Goal: Communication & Community: Answer question/provide support

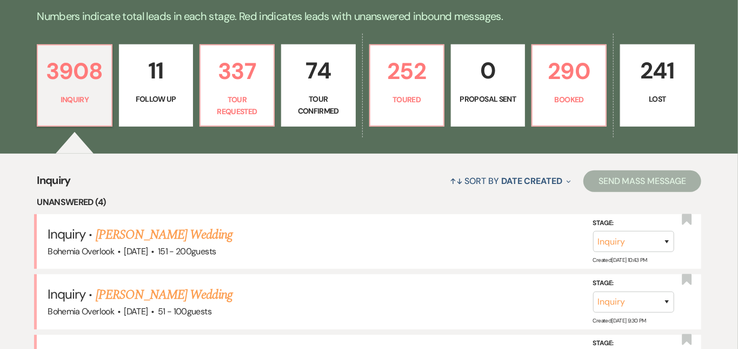
scroll to position [269, 0]
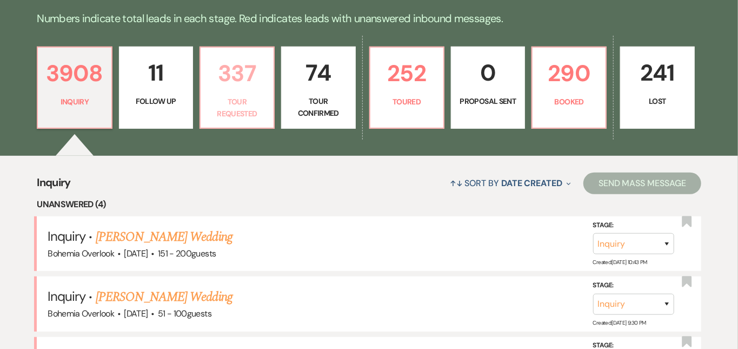
click at [243, 88] on p "337" at bounding box center [237, 73] width 60 height 36
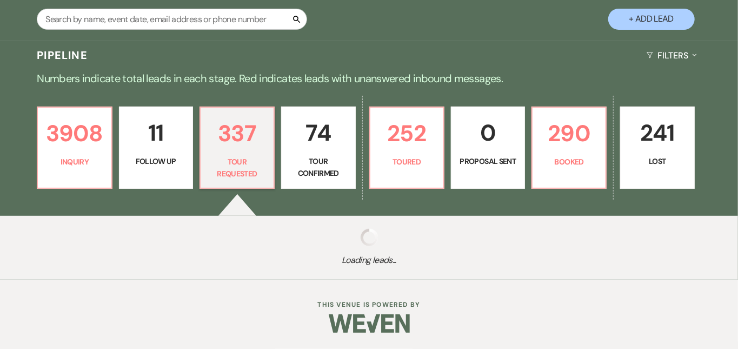
scroll to position [197, 0]
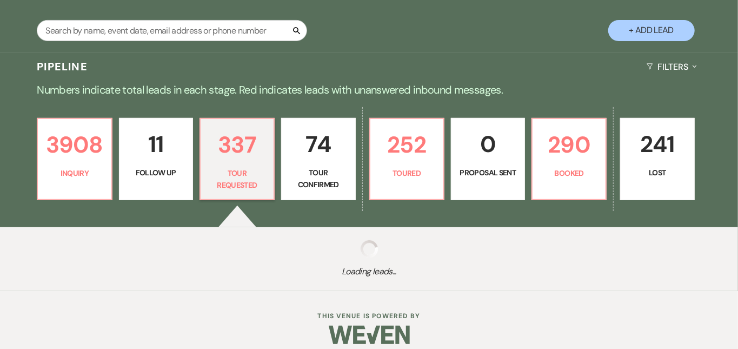
select select "2"
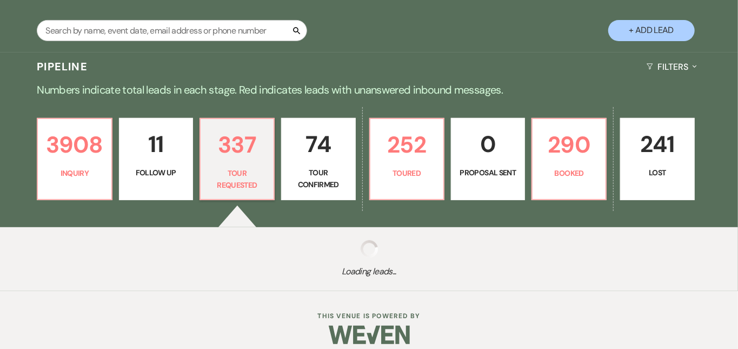
select select "2"
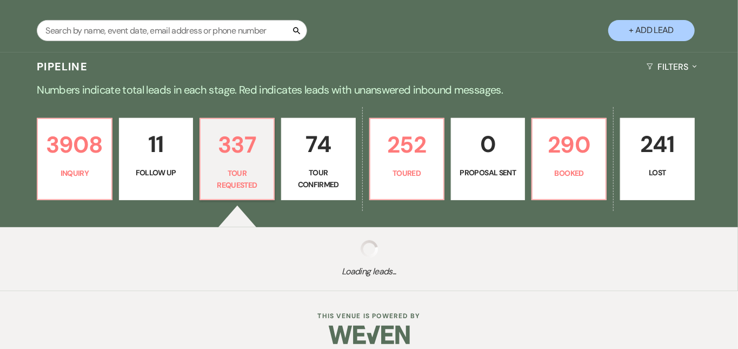
select select "2"
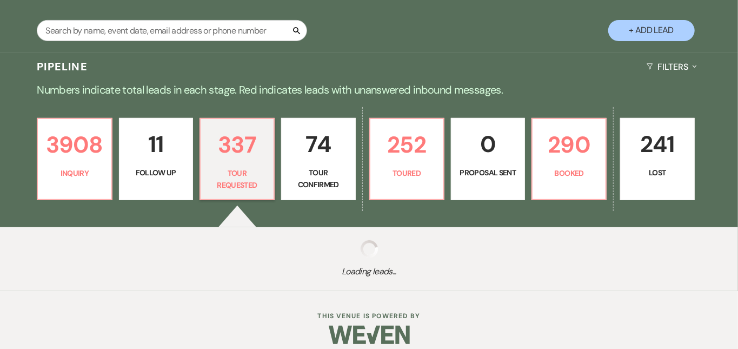
select select "2"
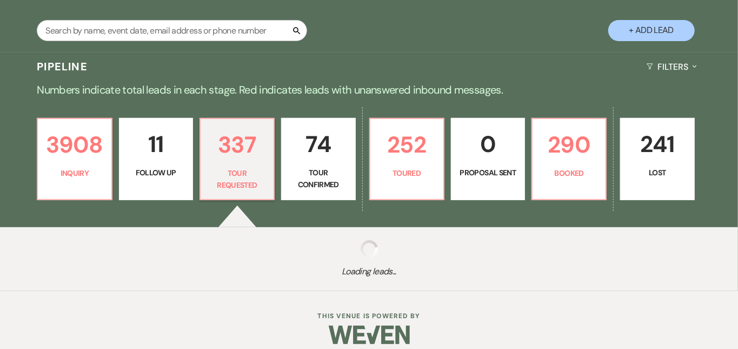
select select "2"
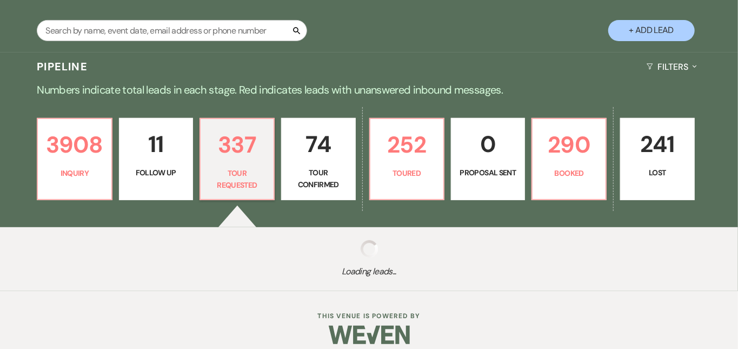
select select "2"
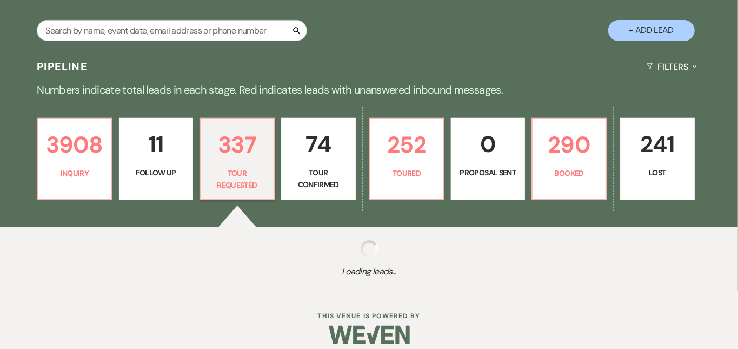
select select "2"
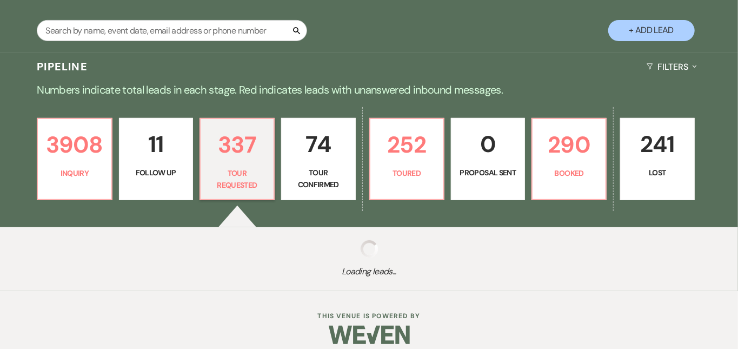
select select "2"
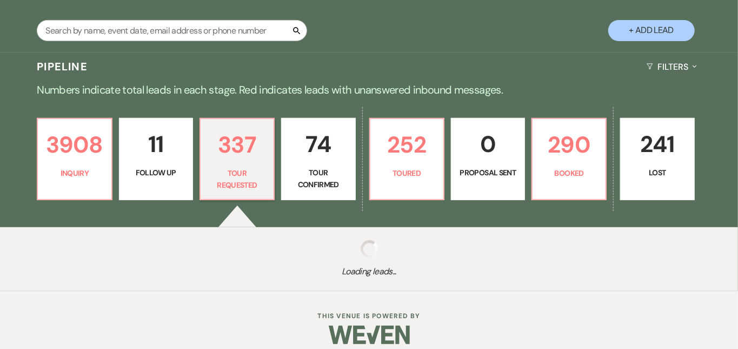
select select "2"
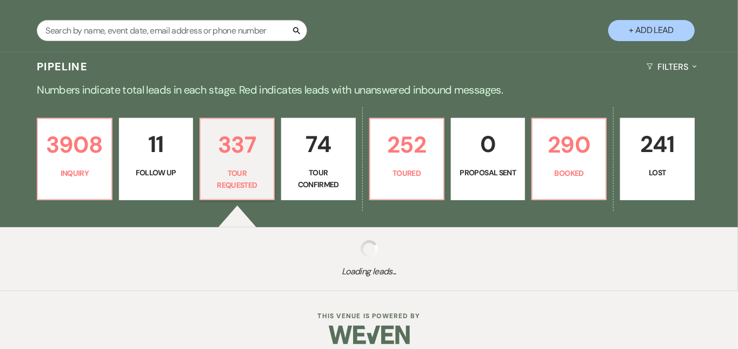
select select "2"
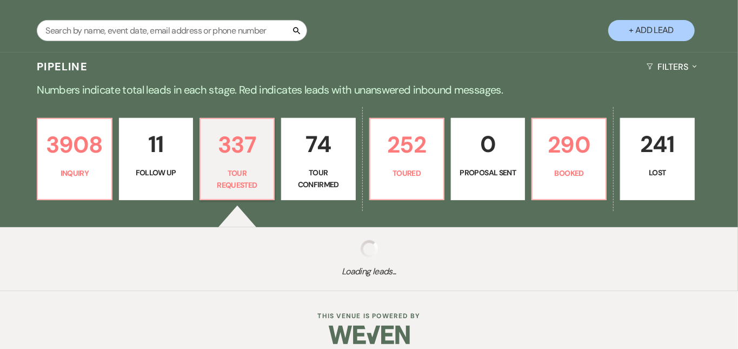
select select "2"
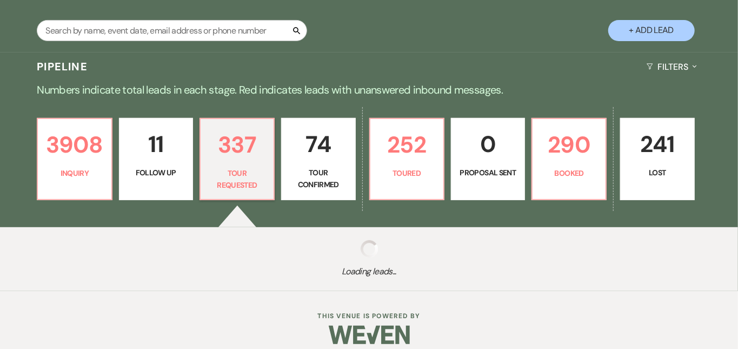
select select "2"
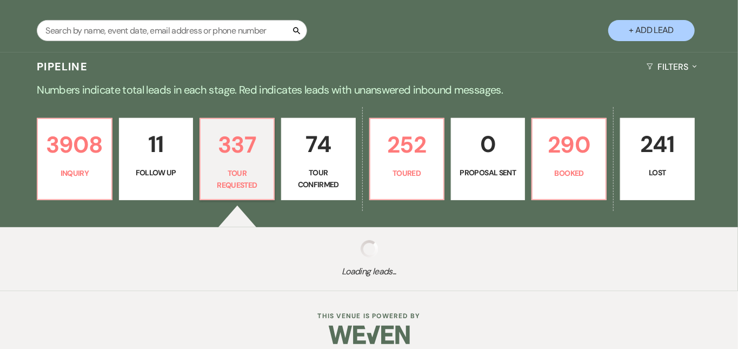
select select "2"
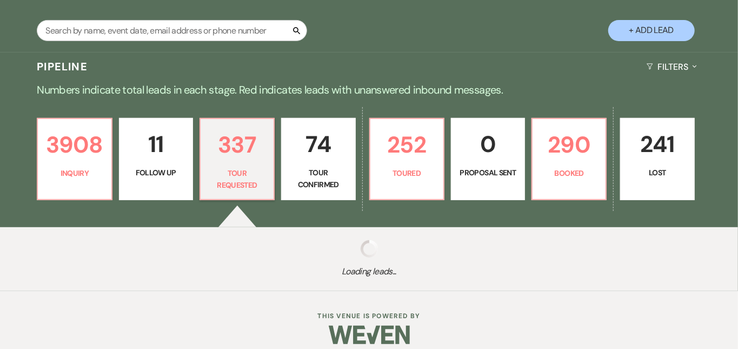
select select "2"
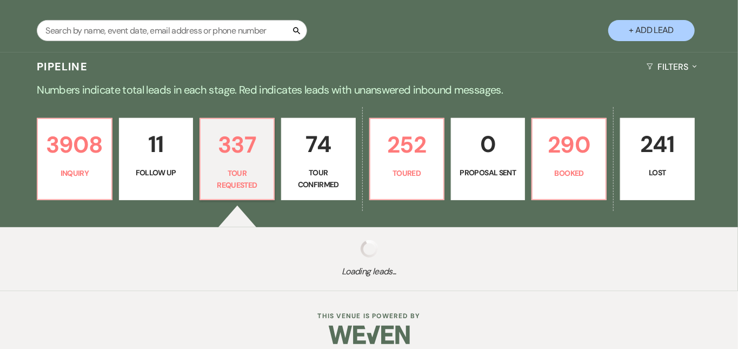
select select "2"
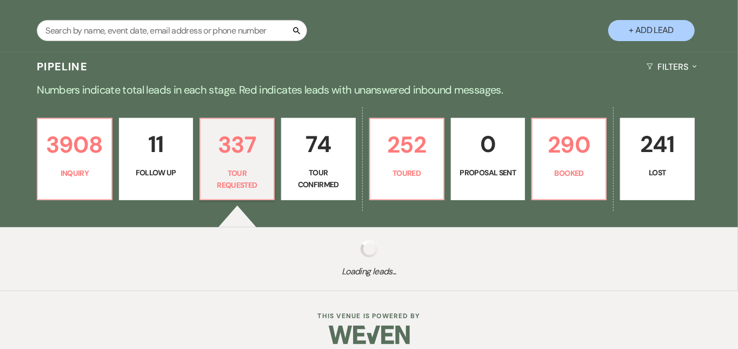
select select "2"
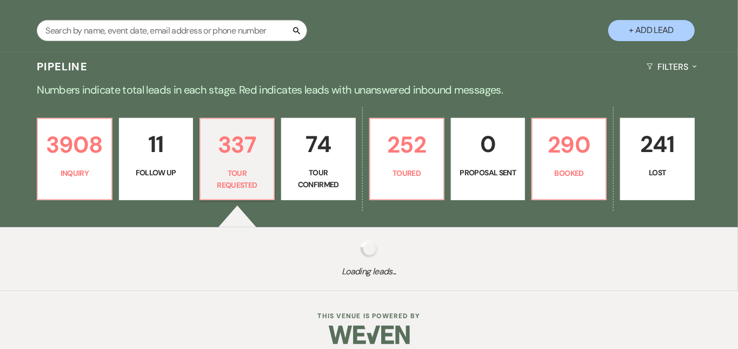
select select "2"
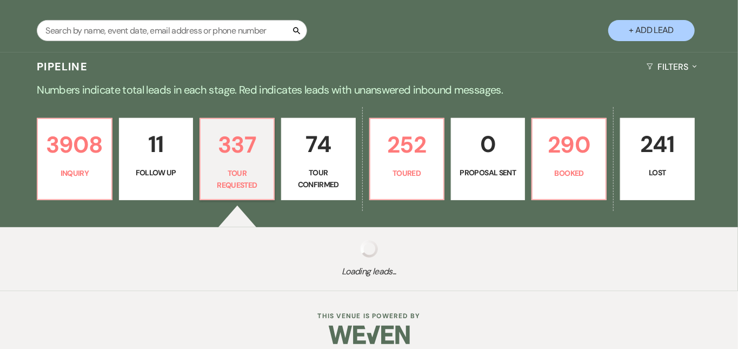
select select "2"
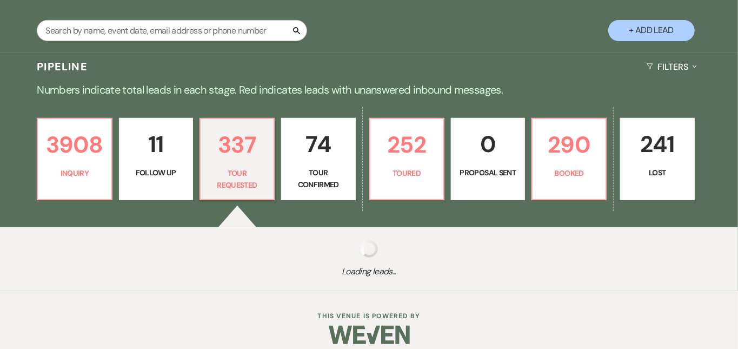
select select "2"
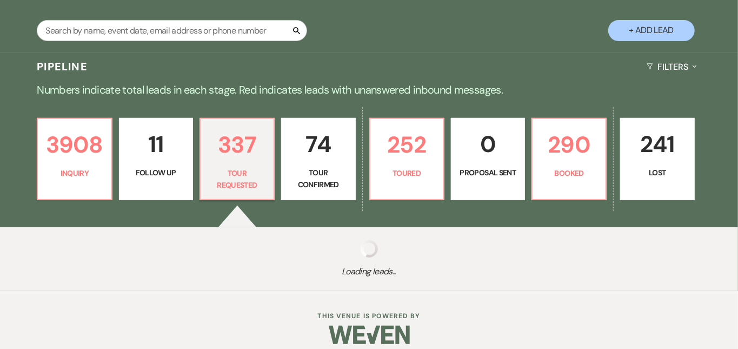
select select "2"
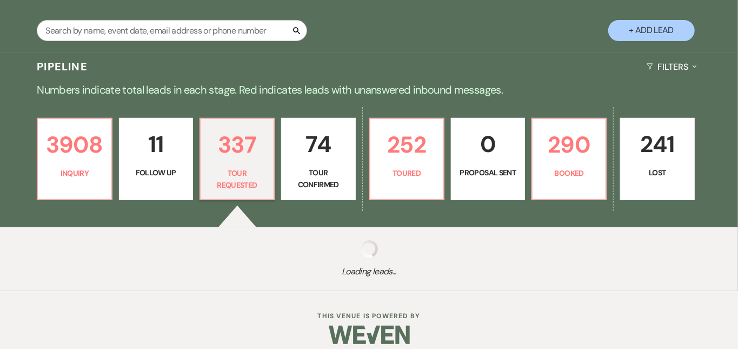
select select "2"
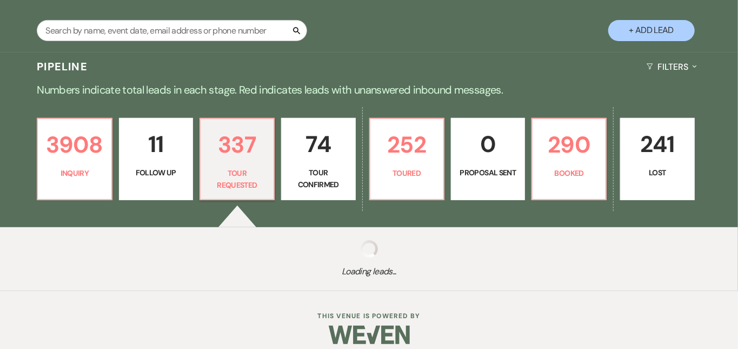
select select "2"
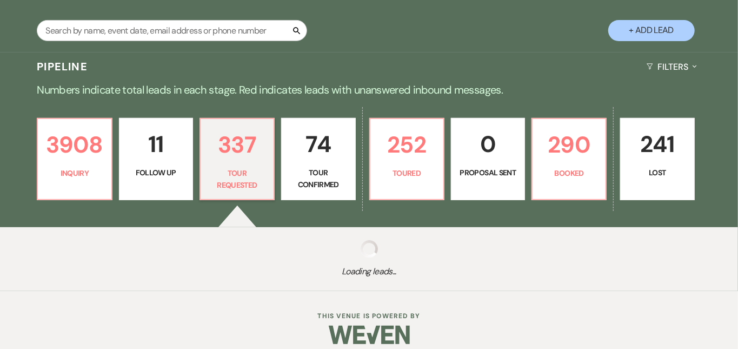
select select "2"
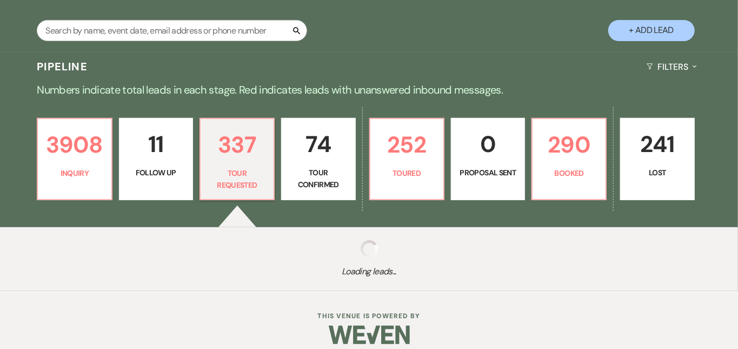
select select "2"
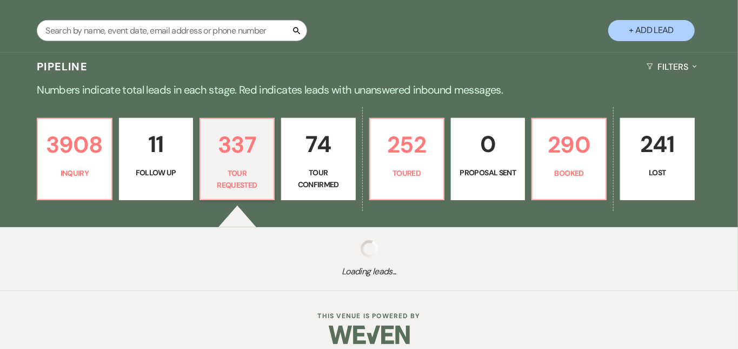
select select "2"
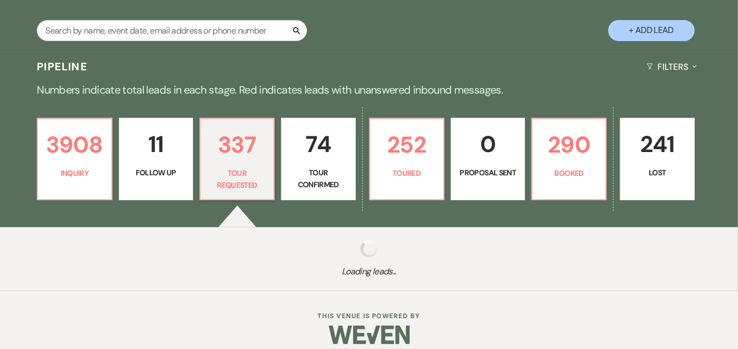
select select "2"
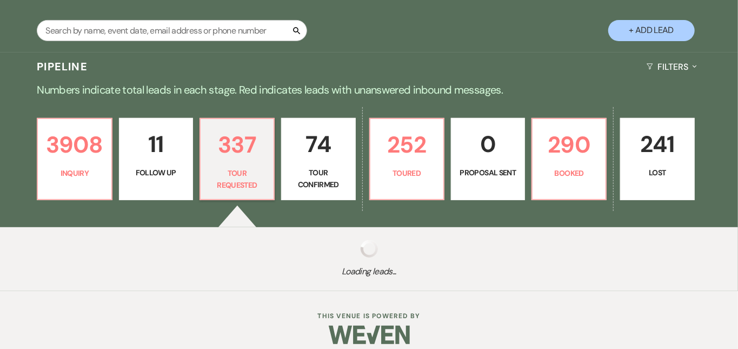
select select "2"
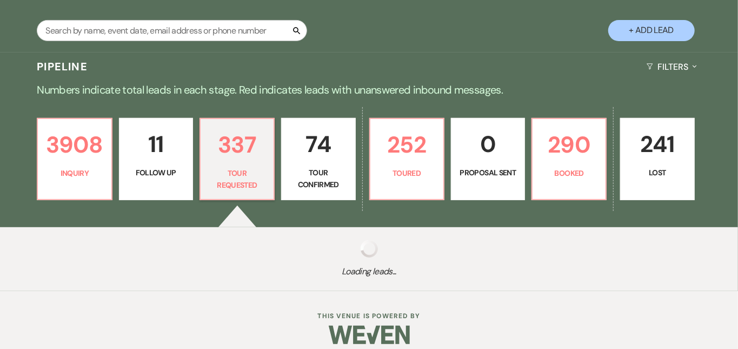
select select "2"
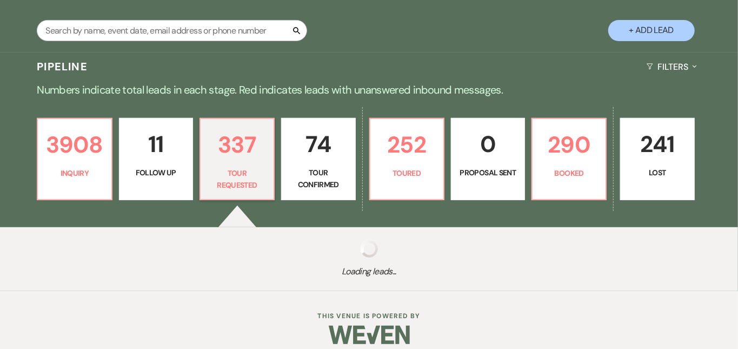
select select "2"
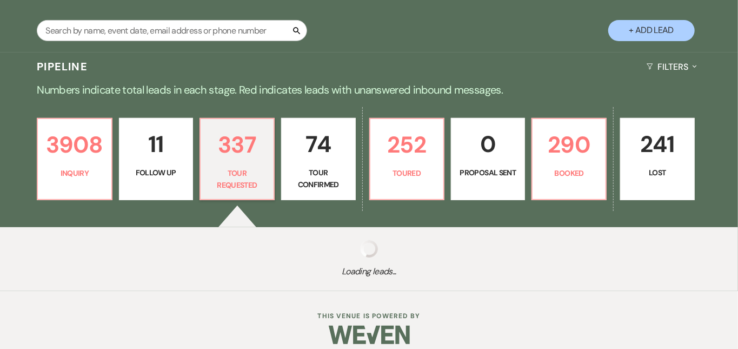
select select "2"
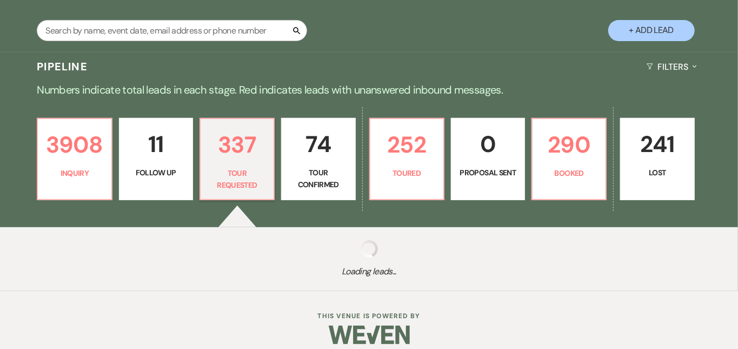
select select "2"
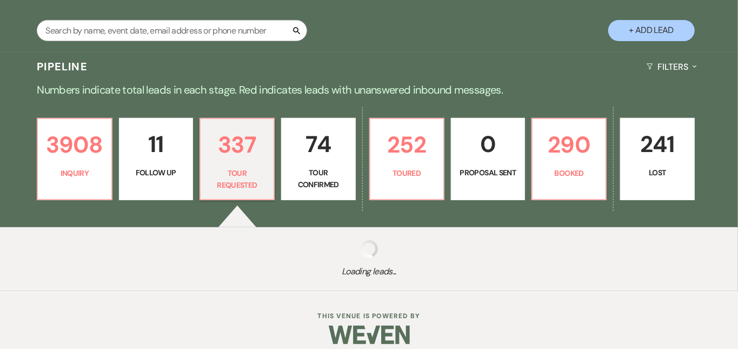
select select "2"
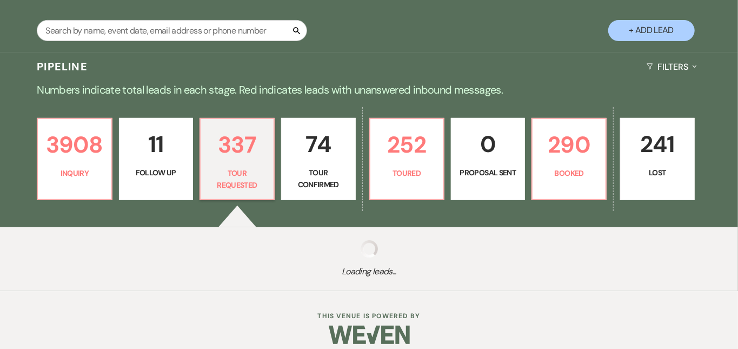
select select "2"
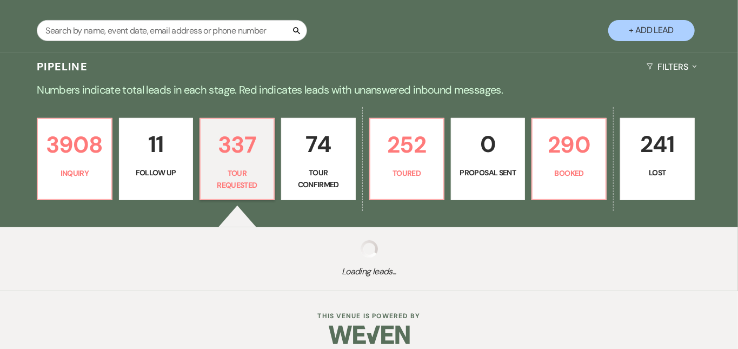
select select "2"
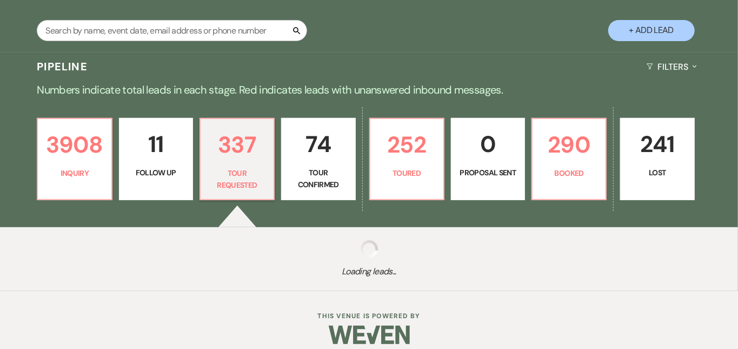
select select "2"
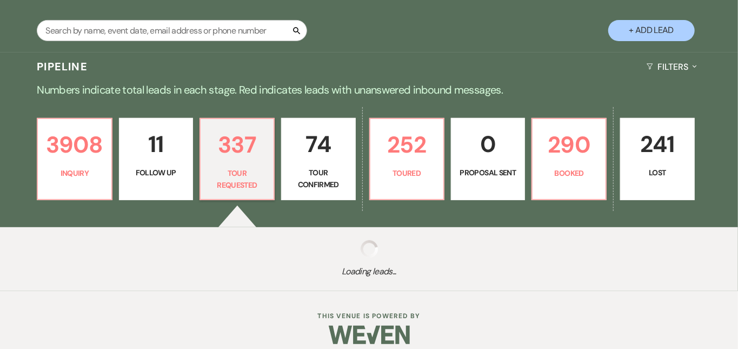
select select "2"
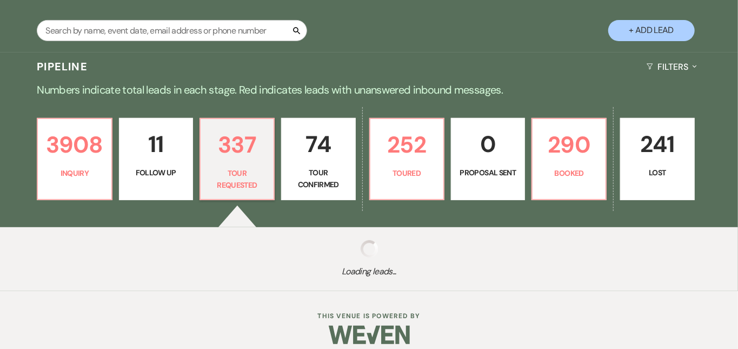
select select "2"
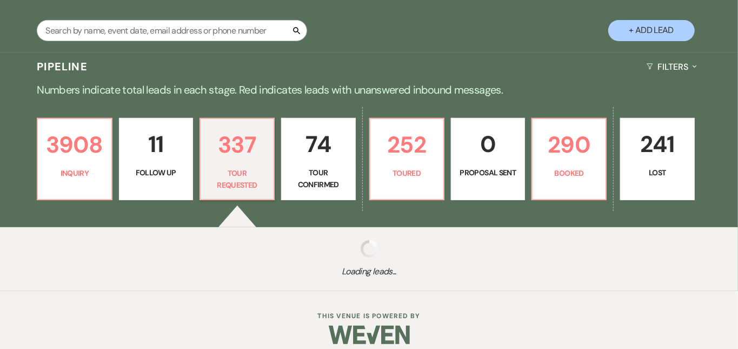
select select "2"
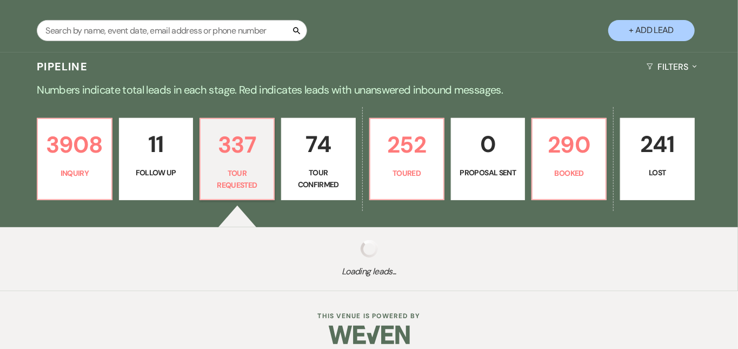
select select "2"
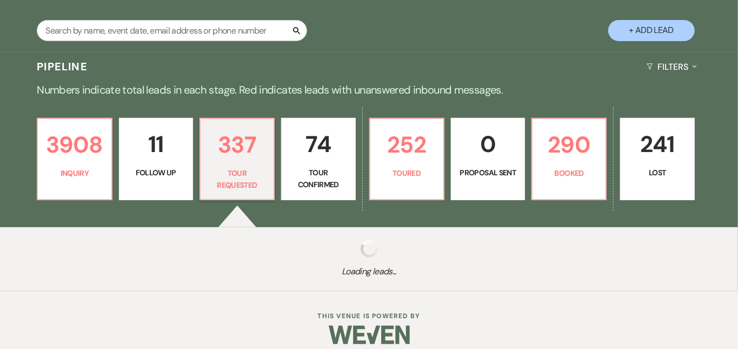
select select "2"
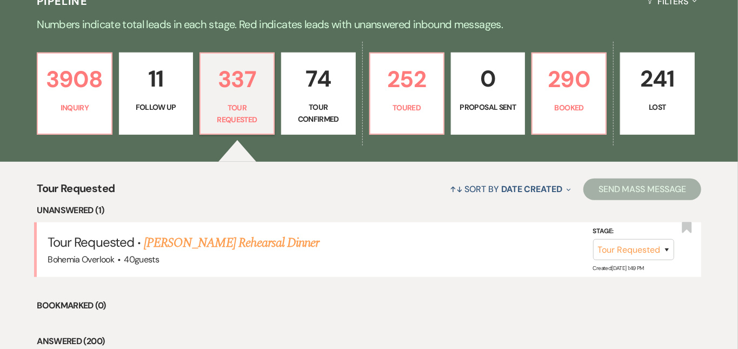
scroll to position [270, 0]
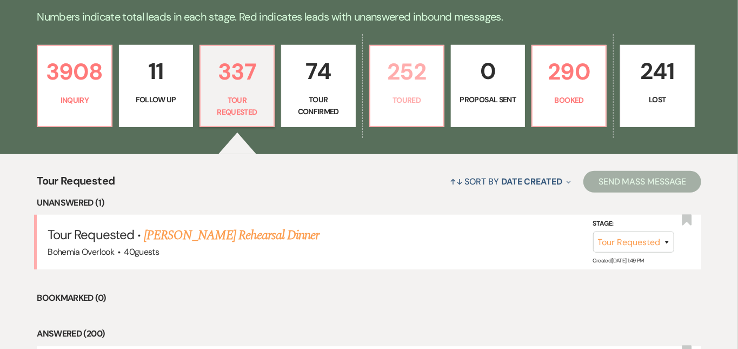
click at [420, 79] on p "252" at bounding box center [407, 71] width 60 height 36
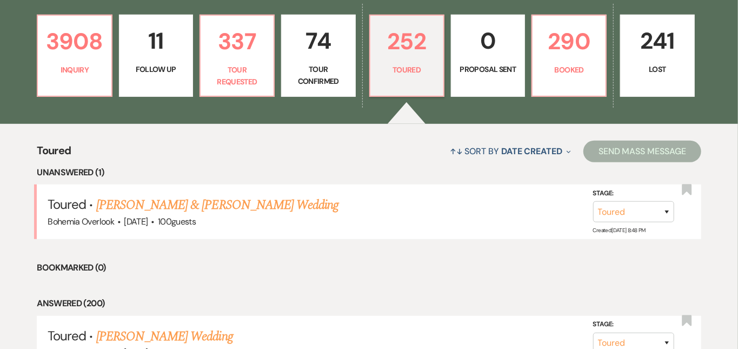
scroll to position [307, 0]
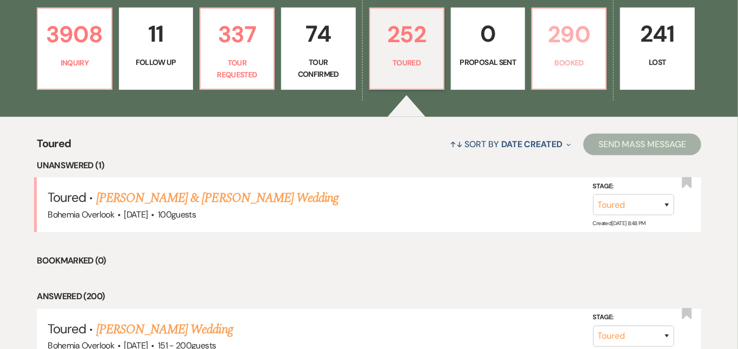
click at [595, 46] on p "290" at bounding box center [569, 34] width 60 height 36
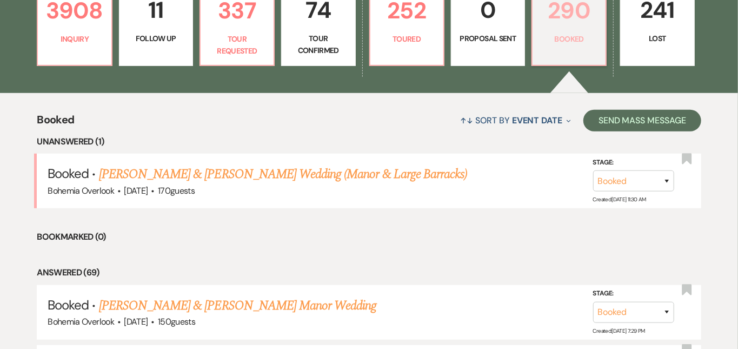
scroll to position [333, 0]
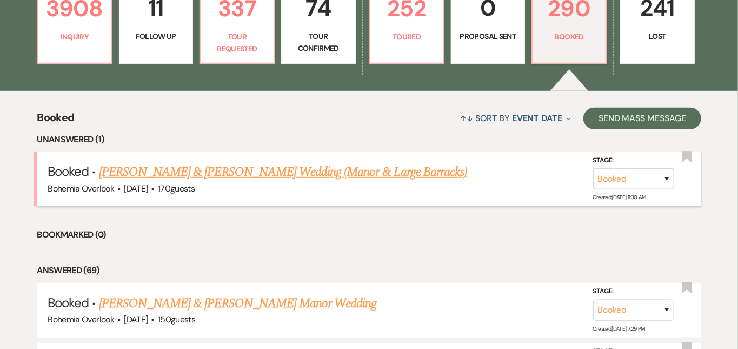
click at [415, 162] on link "[PERSON_NAME] & [PERSON_NAME] Wedding (Manor & Large Barracks)" at bounding box center [283, 171] width 368 height 19
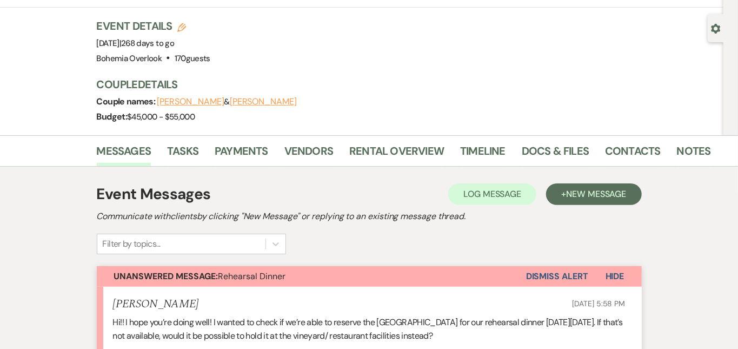
scroll to position [152, 0]
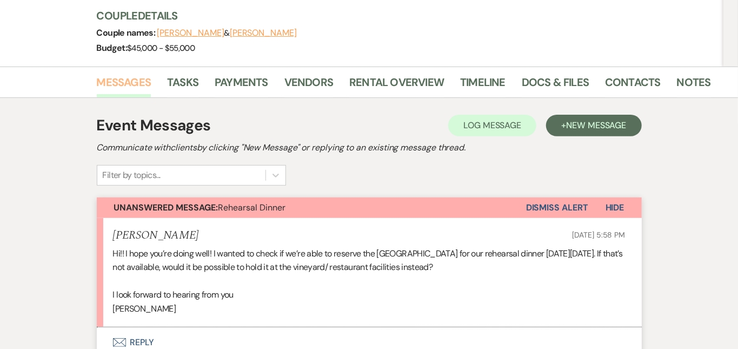
click at [103, 79] on link "Messages" at bounding box center [124, 85] width 55 height 24
click at [97, 83] on link "Messages" at bounding box center [124, 85] width 55 height 24
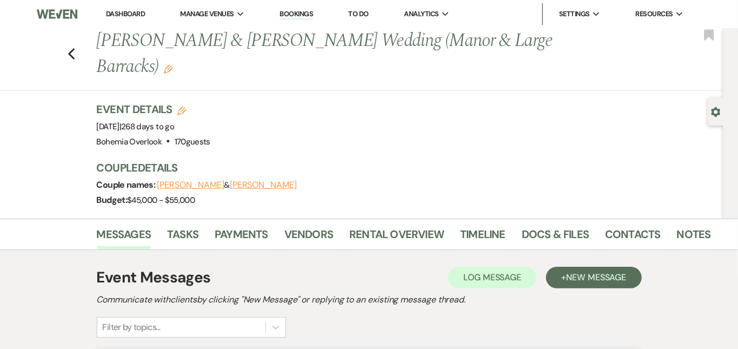
scroll to position [0, 0]
click at [126, 11] on link "Dashboard" at bounding box center [125, 13] width 39 height 9
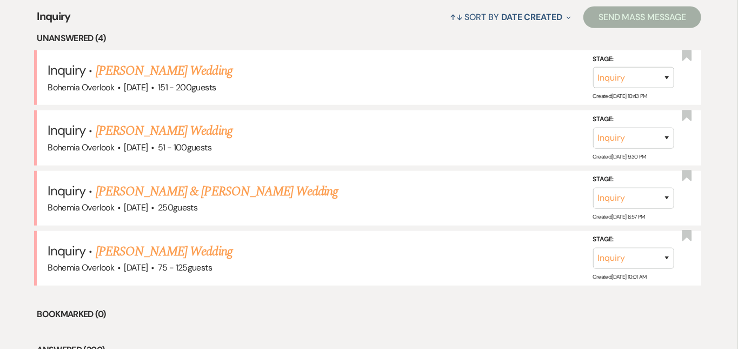
scroll to position [439, 0]
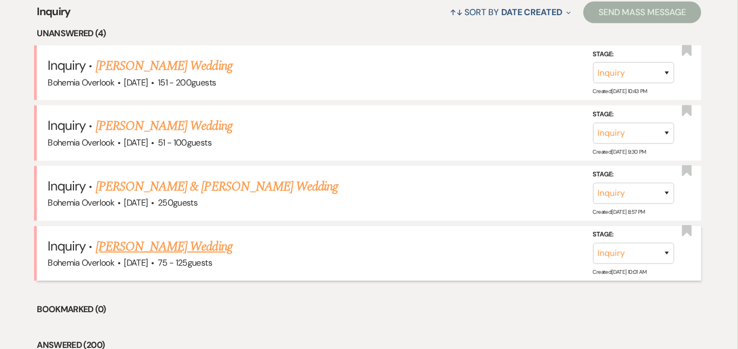
click at [141, 237] on link "[PERSON_NAME] Wedding" at bounding box center [164, 246] width 137 height 19
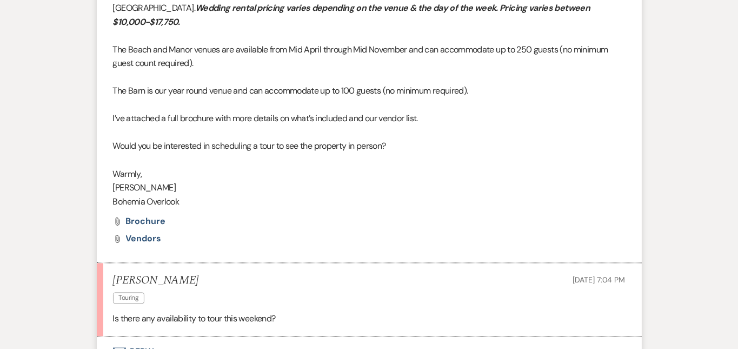
scroll to position [1068, 0]
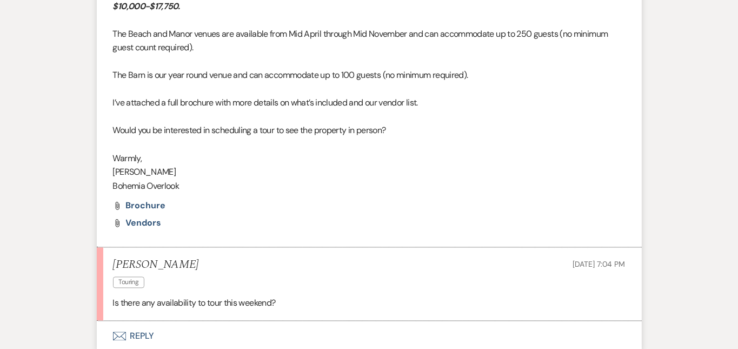
click at [139, 321] on button "Envelope Reply" at bounding box center [369, 336] width 545 height 30
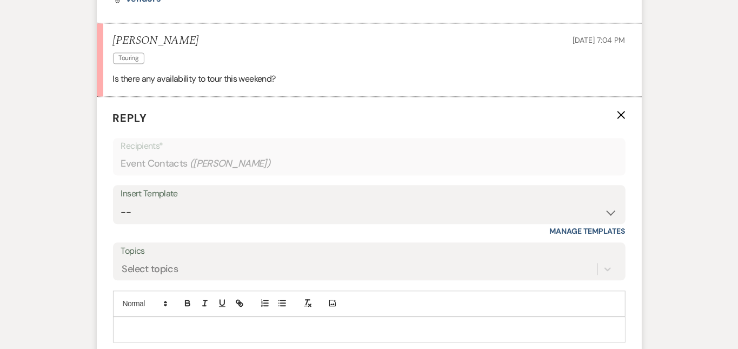
click at [137, 317] on div at bounding box center [368, 329] width 511 height 25
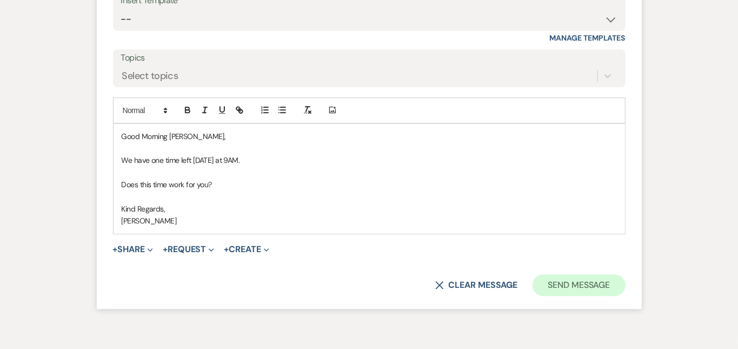
click at [625, 274] on button "Send Message" at bounding box center [578, 285] width 92 height 22
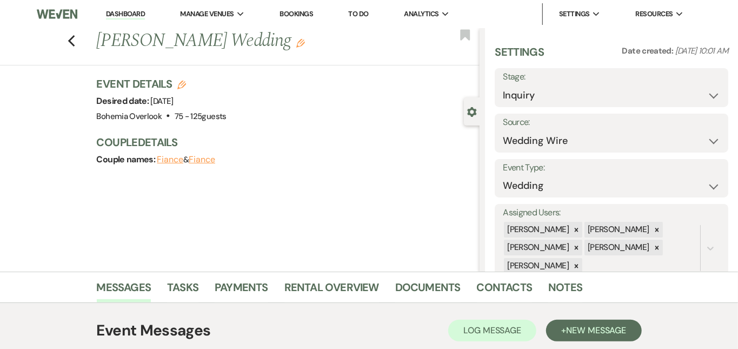
scroll to position [0, 0]
click at [699, 81] on button "Save" at bounding box center [703, 88] width 49 height 22
click at [128, 16] on link "Dashboard" at bounding box center [125, 14] width 39 height 10
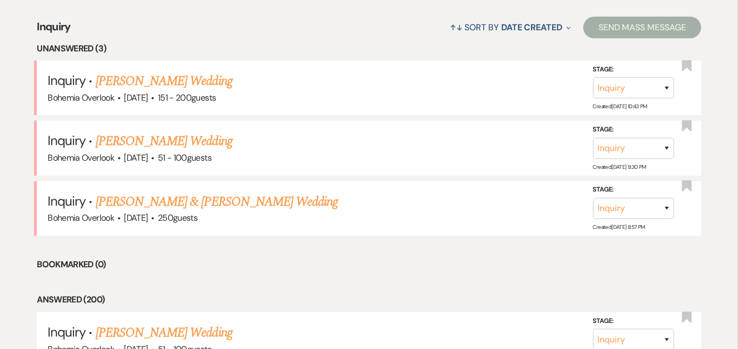
scroll to position [426, 0]
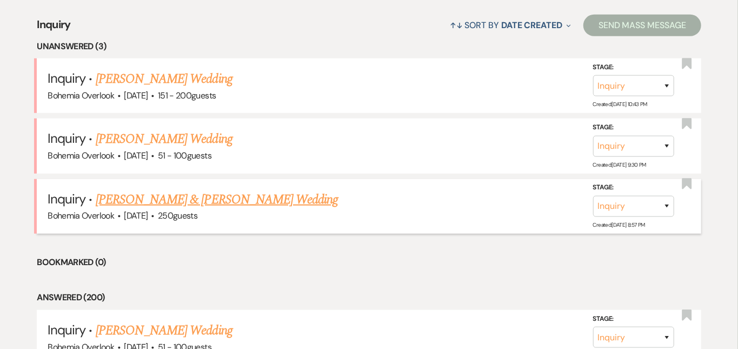
click at [162, 190] on link "[PERSON_NAME] & [PERSON_NAME] Wedding" at bounding box center [217, 199] width 242 height 19
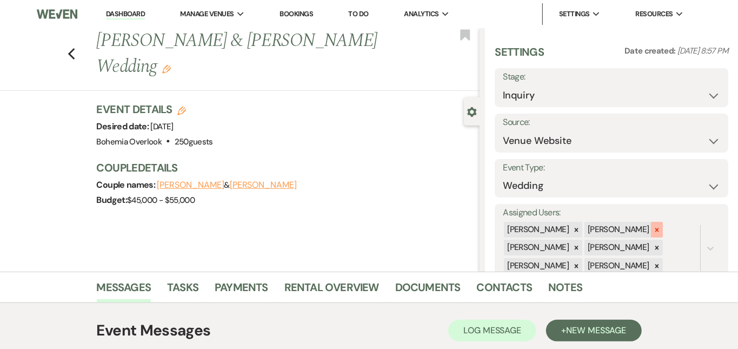
click at [660, 226] on icon at bounding box center [657, 230] width 8 height 8
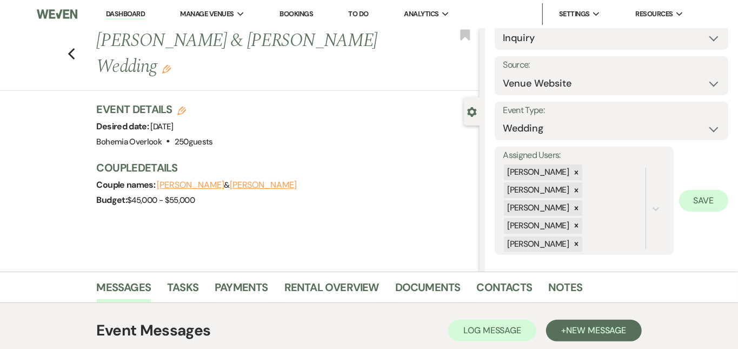
click at [711, 191] on button "Save" at bounding box center [703, 201] width 49 height 22
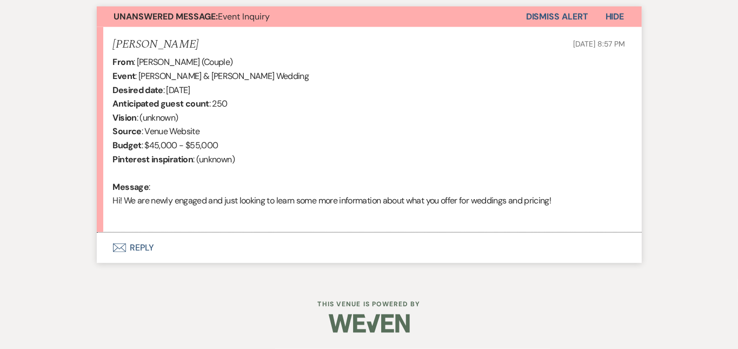
scroll to position [394, 0]
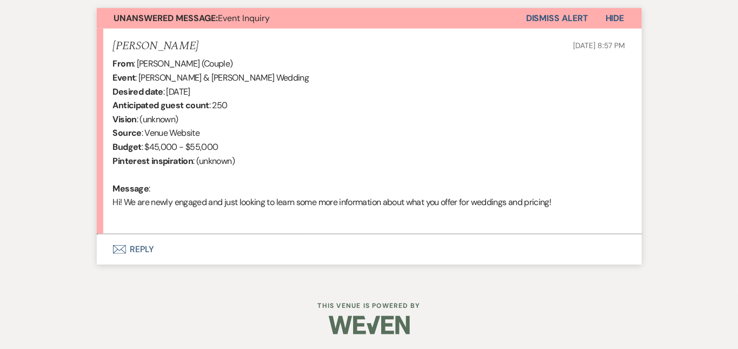
click at [335, 246] on button "Envelope Reply" at bounding box center [369, 249] width 545 height 30
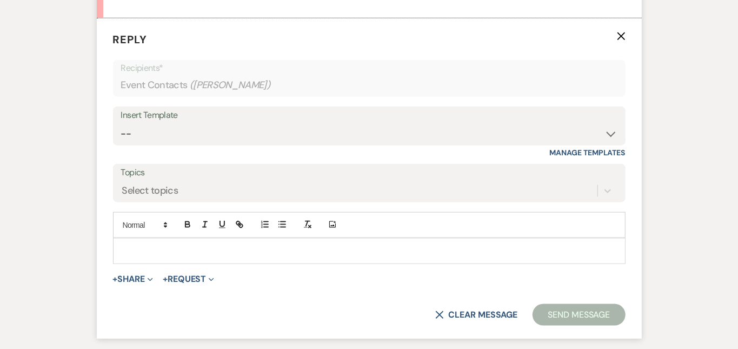
scroll to position [612, 0]
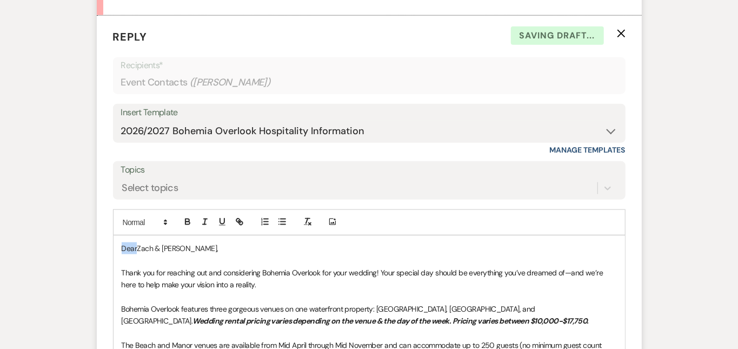
drag, startPoint x: 102, startPoint y: 247, endPoint x: 65, endPoint y: 228, distance: 41.6
click at [97, 228] on form "Reply X Saving draft... Recipients* Event Contacts ( [PERSON_NAME] ) Insert Tem…" at bounding box center [369, 308] width 545 height 584
click at [725, 168] on div "Messages Tasks Payments Rental Overview Documents Contacts Notes Event Messages…" at bounding box center [369, 144] width 738 height 970
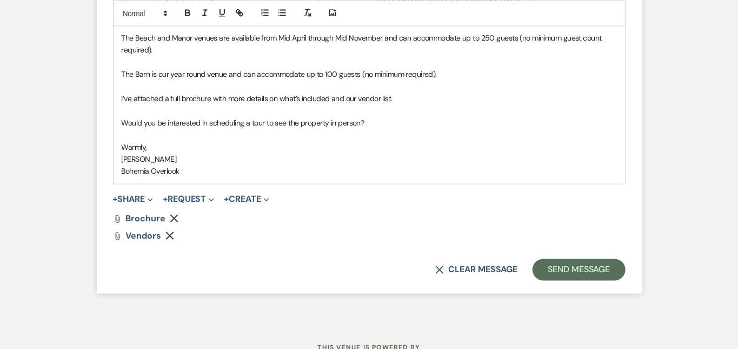
scroll to position [952, 0]
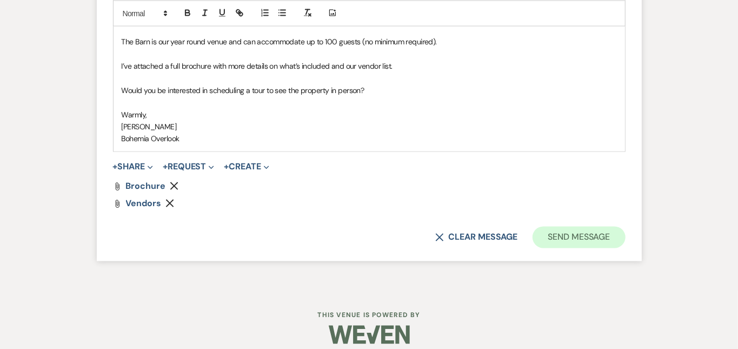
click at [625, 226] on button "Send Message" at bounding box center [578, 237] width 92 height 22
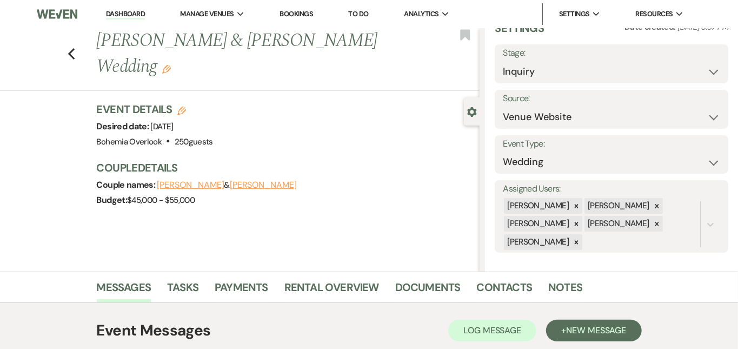
scroll to position [0, 0]
click at [134, 12] on link "Dashboard" at bounding box center [125, 14] width 39 height 10
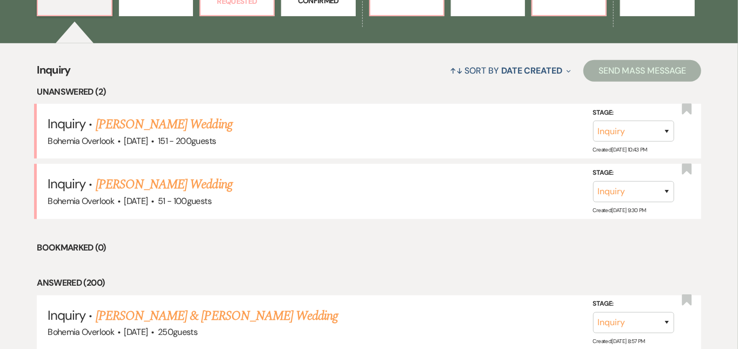
scroll to position [385, 0]
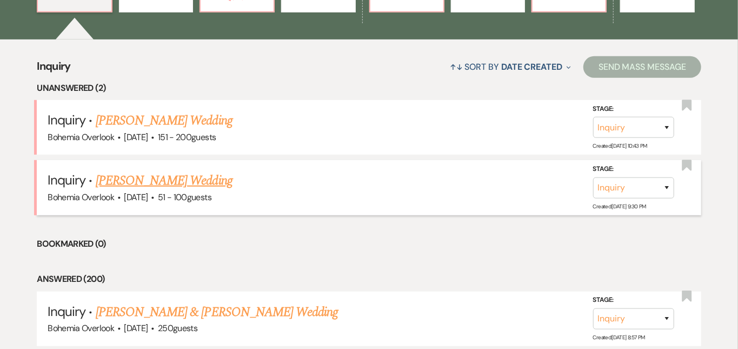
click at [174, 171] on link "[PERSON_NAME] Wedding" at bounding box center [164, 180] width 137 height 19
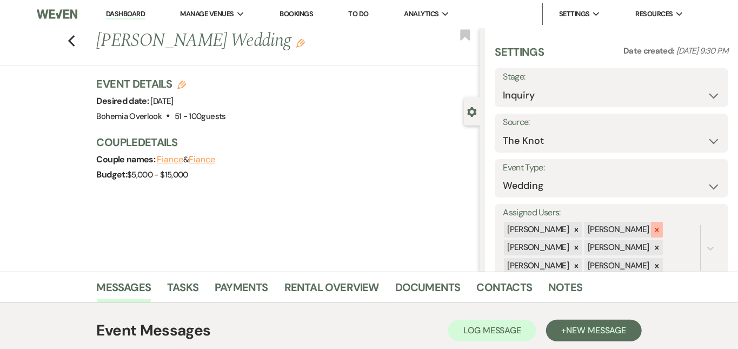
click at [662, 222] on div at bounding box center [657, 230] width 12 height 16
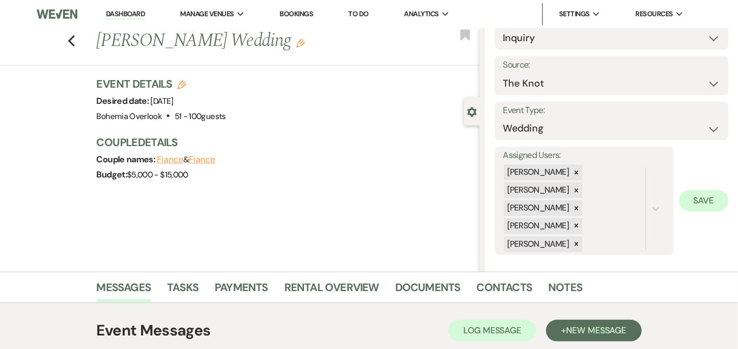
click at [709, 195] on button "Save" at bounding box center [703, 201] width 49 height 22
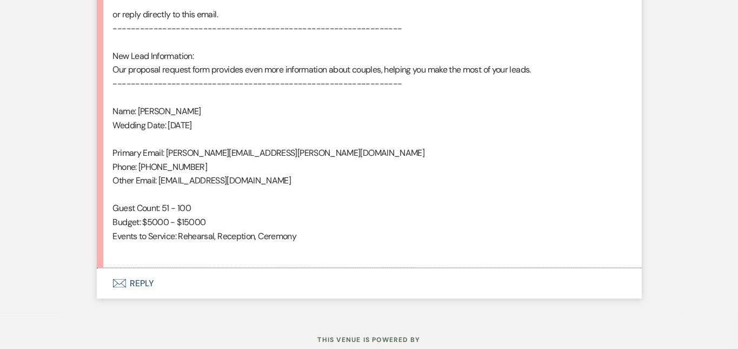
scroll to position [723, 0]
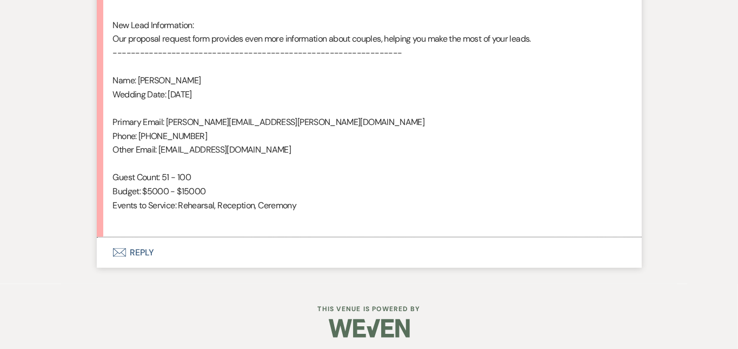
click at [374, 238] on button "Envelope Reply" at bounding box center [369, 252] width 545 height 30
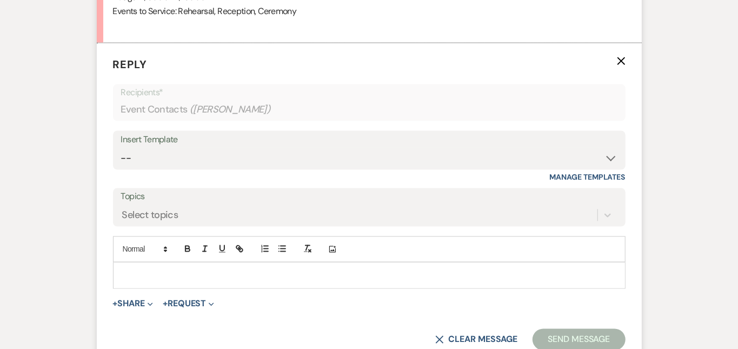
scroll to position [941, 0]
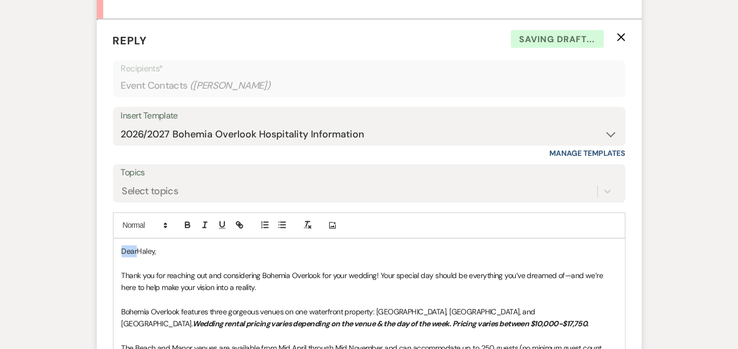
drag, startPoint x: 102, startPoint y: 245, endPoint x: 76, endPoint y: 239, distance: 27.0
click at [97, 239] on form "Reply X Saving draft... Recipients* Event Contacts ( [PERSON_NAME] ) Insert Tem…" at bounding box center [369, 311] width 545 height 584
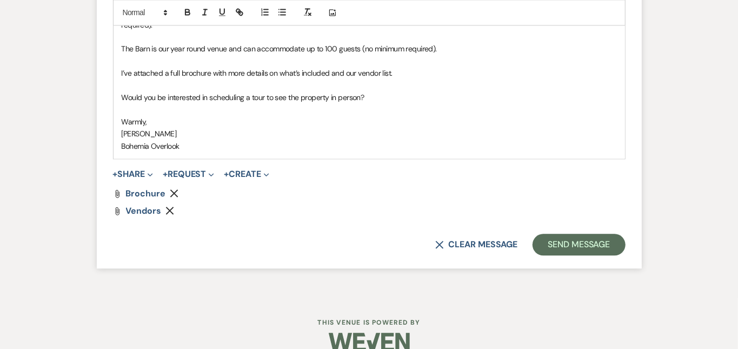
scroll to position [1280, 0]
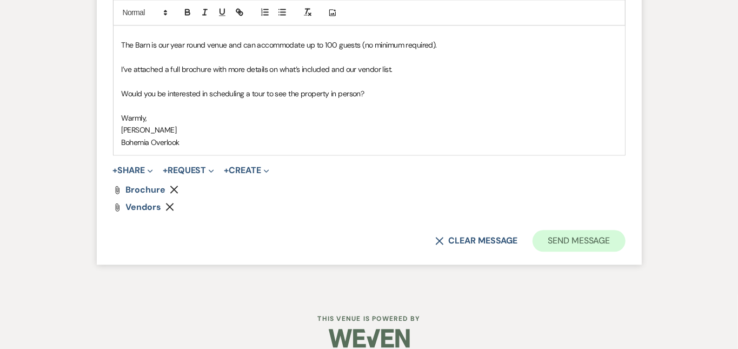
click at [625, 230] on button "Send Message" at bounding box center [578, 241] width 92 height 22
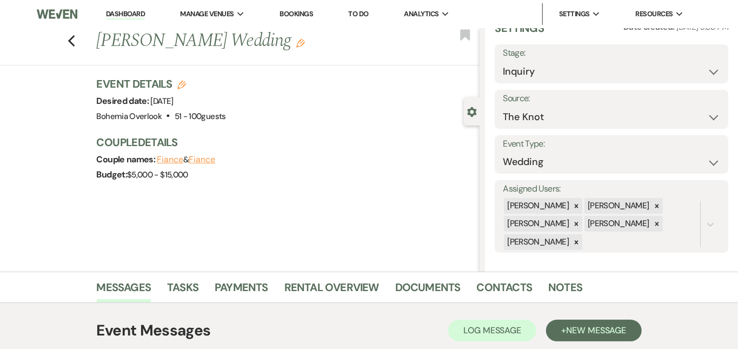
scroll to position [0, 0]
click at [143, 12] on link "Dashboard" at bounding box center [125, 14] width 39 height 10
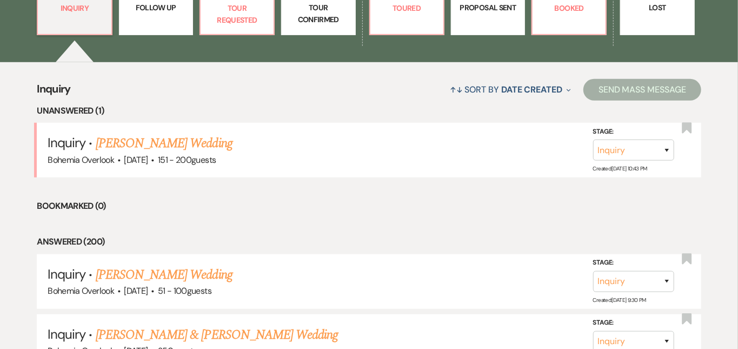
scroll to position [365, 0]
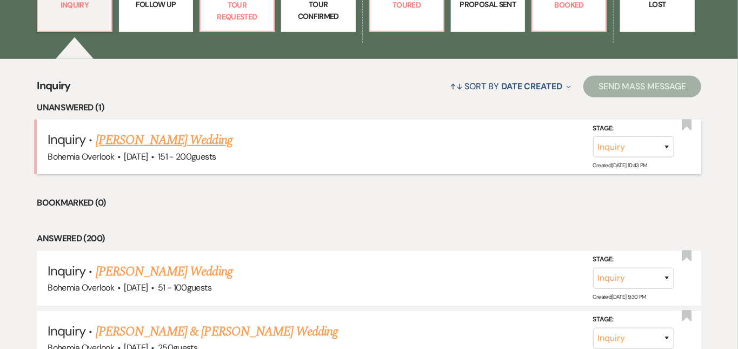
click at [213, 130] on link "[PERSON_NAME] Wedding" at bounding box center [164, 139] width 137 height 19
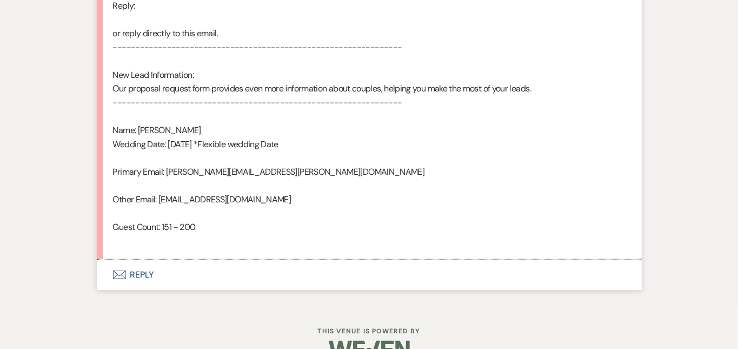
scroll to position [685, 0]
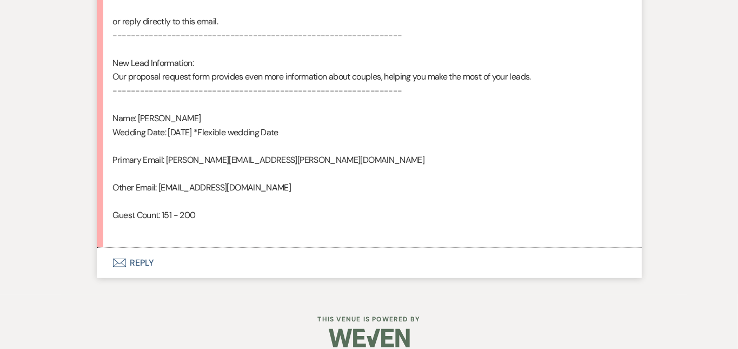
click at [243, 253] on button "Envelope Reply" at bounding box center [369, 262] width 545 height 30
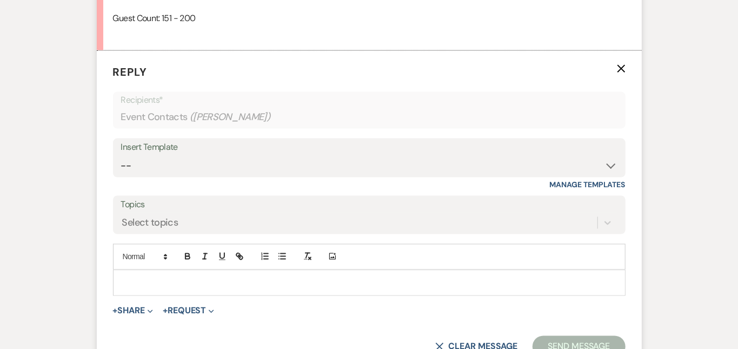
scroll to position [913, 0]
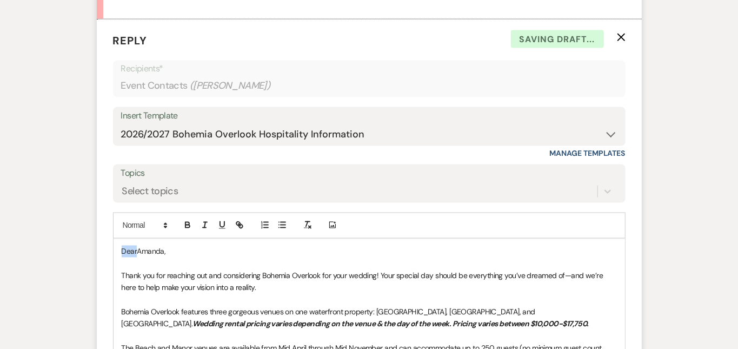
drag, startPoint x: 102, startPoint y: 246, endPoint x: 71, endPoint y: 204, distance: 51.9
click at [97, 204] on form "Reply X Saving draft... Recipients* Event Contacts ( [PERSON_NAME] ) Insert Tem…" at bounding box center [369, 311] width 545 height 584
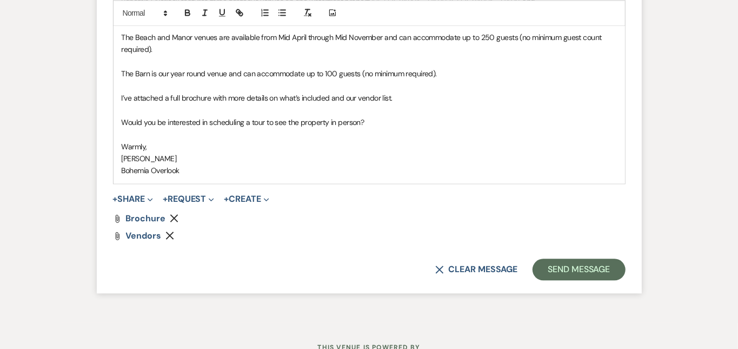
scroll to position [1228, 0]
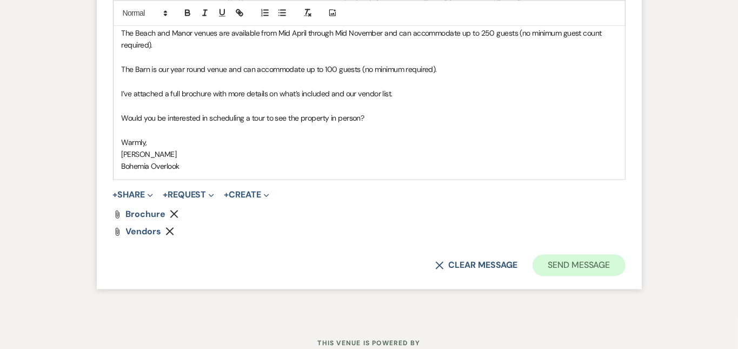
click at [625, 254] on button "Send Message" at bounding box center [578, 265] width 92 height 22
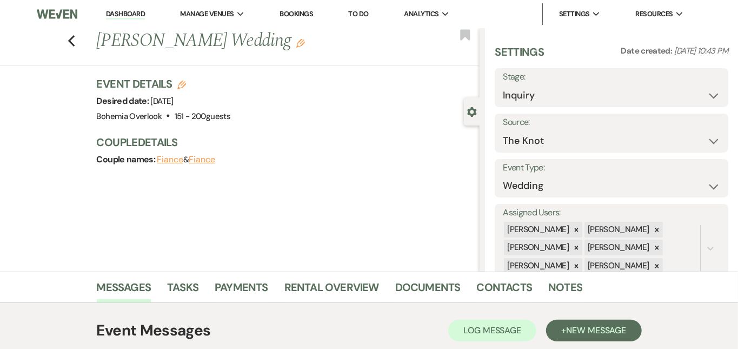
scroll to position [0, 0]
click at [135, 13] on link "Dashboard" at bounding box center [125, 14] width 39 height 10
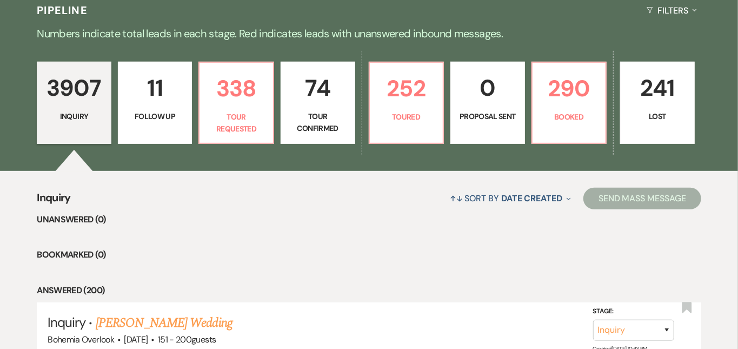
scroll to position [266, 0]
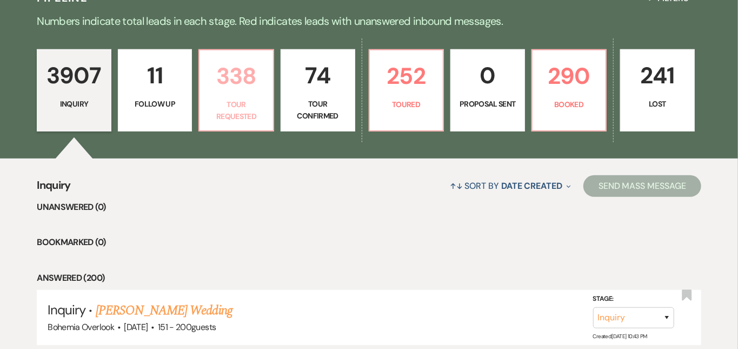
click at [257, 79] on p "338" at bounding box center [236, 76] width 61 height 36
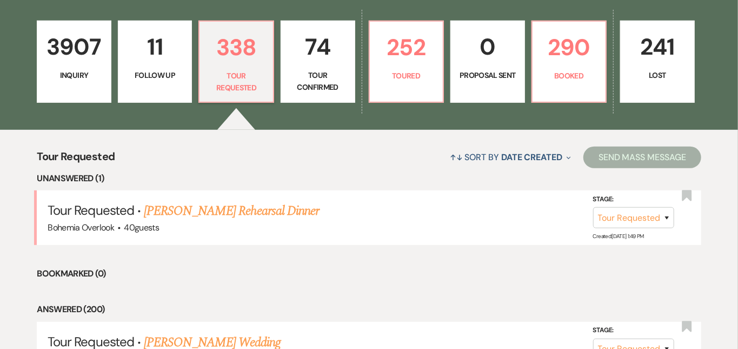
scroll to position [326, 0]
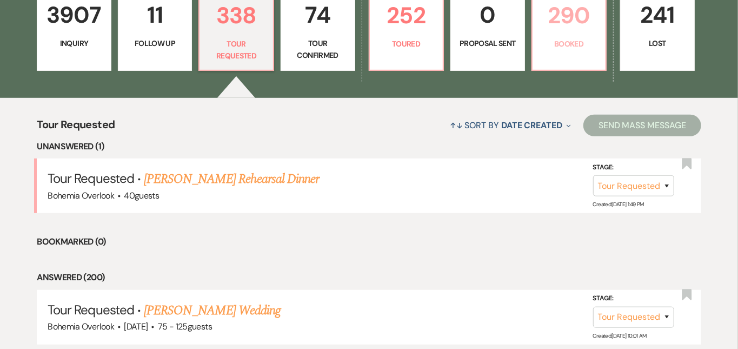
click at [599, 25] on p "290" at bounding box center [569, 15] width 61 height 36
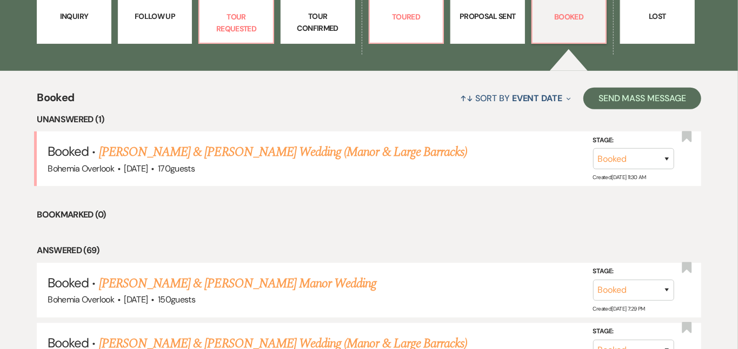
scroll to position [397, 0]
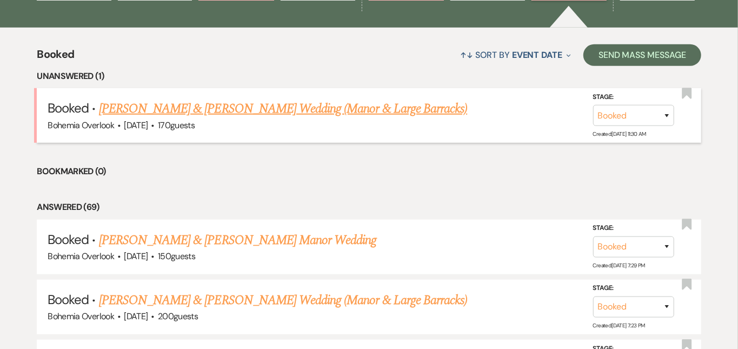
click at [358, 99] on link "[PERSON_NAME] & [PERSON_NAME] Wedding (Manor & Large Barracks)" at bounding box center [283, 108] width 368 height 19
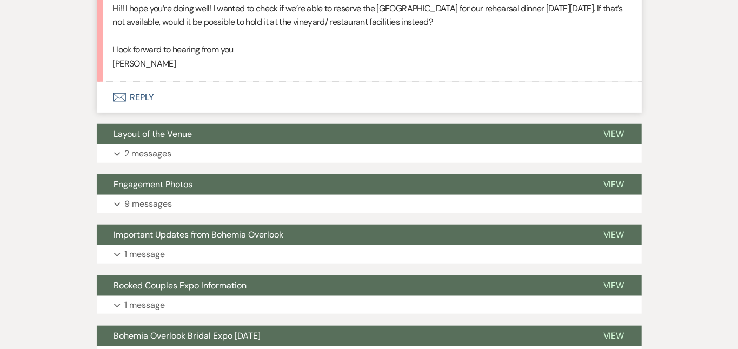
click at [383, 99] on button "Envelope Reply" at bounding box center [369, 97] width 545 height 30
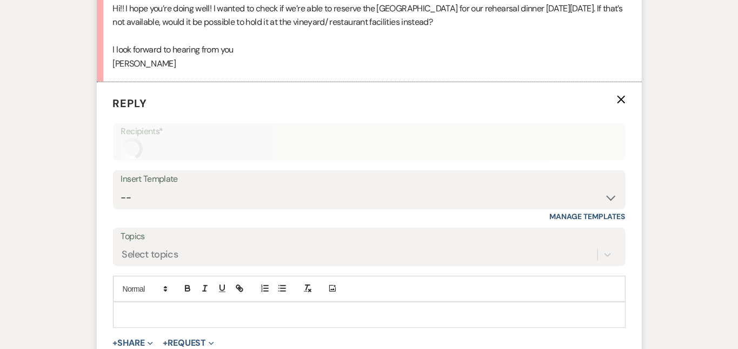
scroll to position [465, 0]
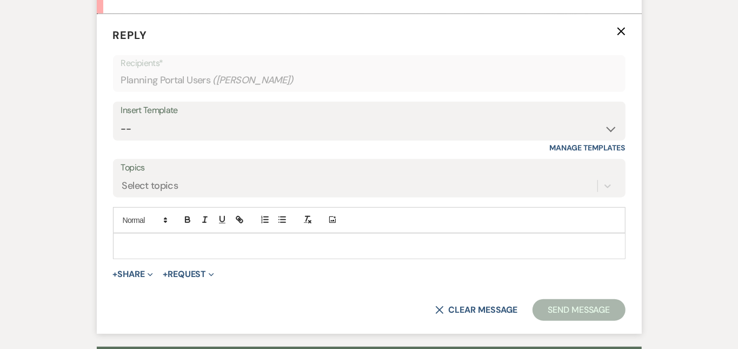
click at [292, 240] on p at bounding box center [369, 246] width 495 height 12
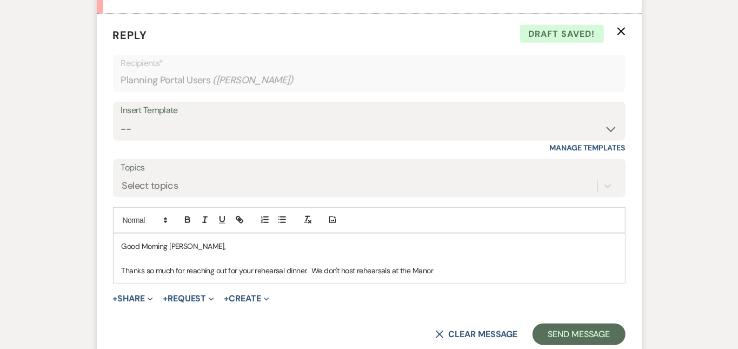
click at [366, 269] on p "Thanks so much for reaching out for your rehearsal dinner. We don't host rehear…" at bounding box center [369, 270] width 495 height 12
click at [445, 271] on p "Thanks so much for reaching out for your rehearsal dinner. We don't host rehear…" at bounding box center [369, 270] width 495 height 12
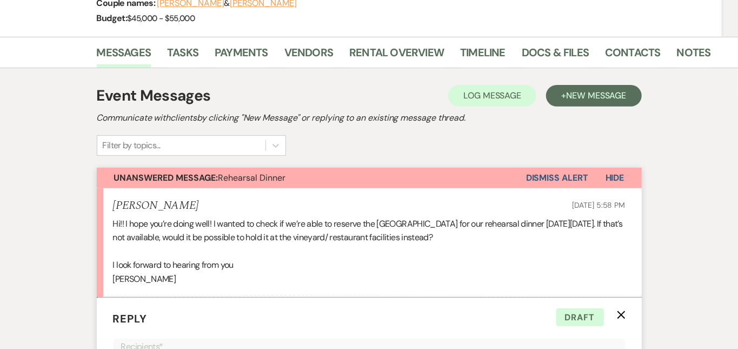
scroll to position [167, 0]
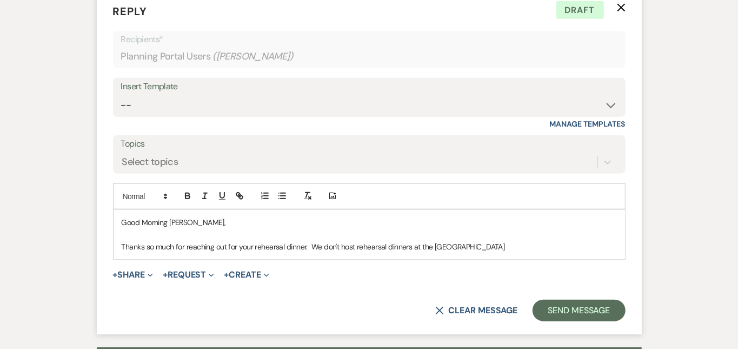
scroll to position [491, 0]
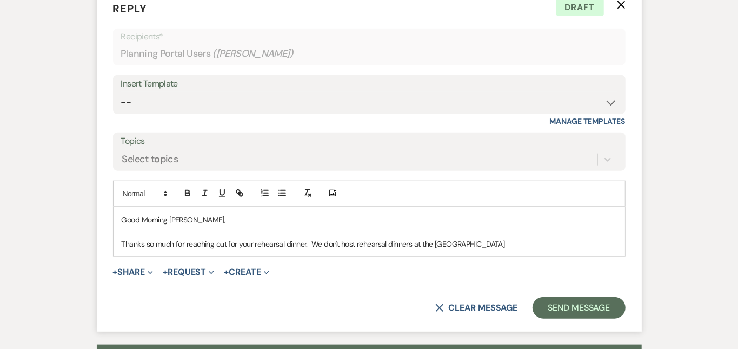
click at [495, 241] on p "Thanks so much for reaching out for your rehearsal dinner. We don't host rehear…" at bounding box center [369, 244] width 495 height 12
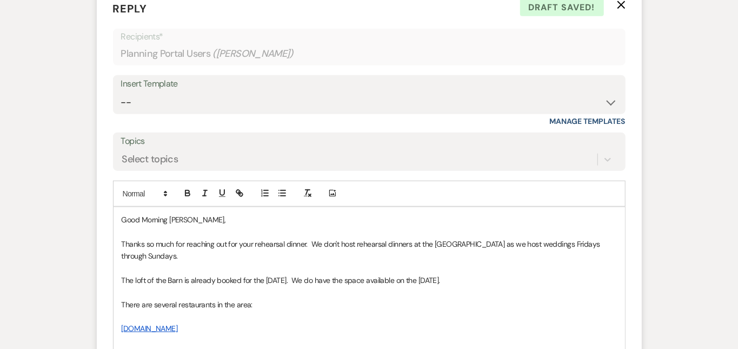
drag, startPoint x: 195, startPoint y: 341, endPoint x: 83, endPoint y: 340, distance: 111.9
click at [113, 340] on div "Good Morning [PERSON_NAME], Thanks so much for reaching out for your rehearsal …" at bounding box center [368, 286] width 511 height 158
click at [236, 190] on icon "button" at bounding box center [238, 192] width 4 height 4
click at [235, 192] on icon "button" at bounding box center [240, 193] width 10 height 10
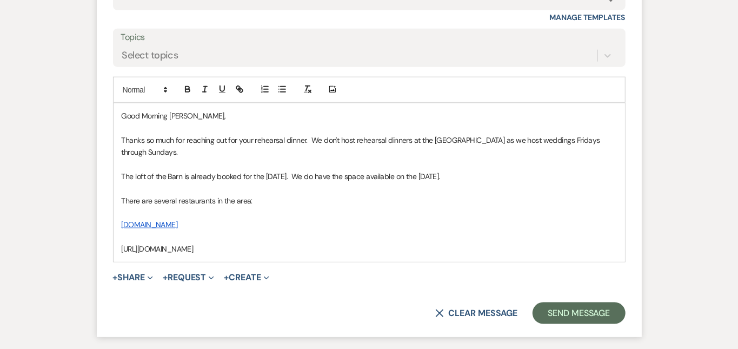
scroll to position [631, 0]
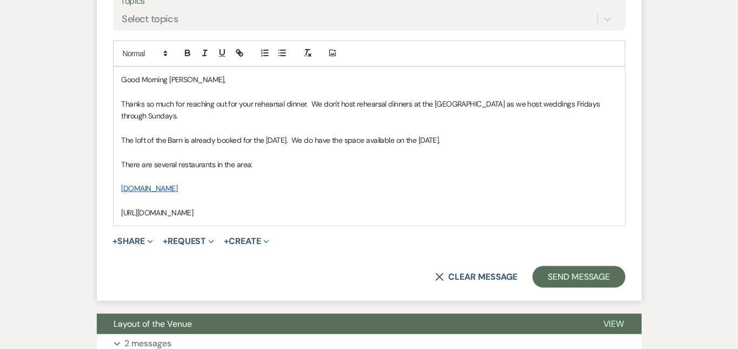
drag, startPoint x: 198, startPoint y: 201, endPoint x: 84, endPoint y: 197, distance: 113.6
click at [113, 197] on div "Good Morning [PERSON_NAME], Thanks so much for reaching out for your rehearsal …" at bounding box center [368, 146] width 511 height 158
click at [238, 52] on line "button" at bounding box center [239, 53] width 2 height 2
click at [224, 220] on link at bounding box center [235, 223] width 23 height 8
click at [215, 206] on p "[URL][DOMAIN_NAME]" at bounding box center [369, 212] width 495 height 12
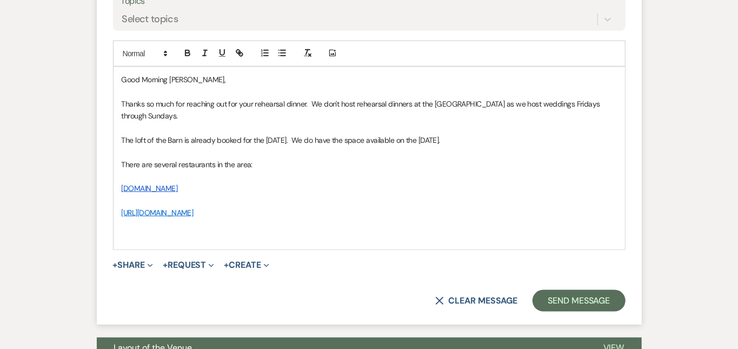
click at [264, 158] on p "There are several restaurants in the area:" at bounding box center [369, 164] width 495 height 12
click at [151, 231] on p at bounding box center [369, 237] width 495 height 12
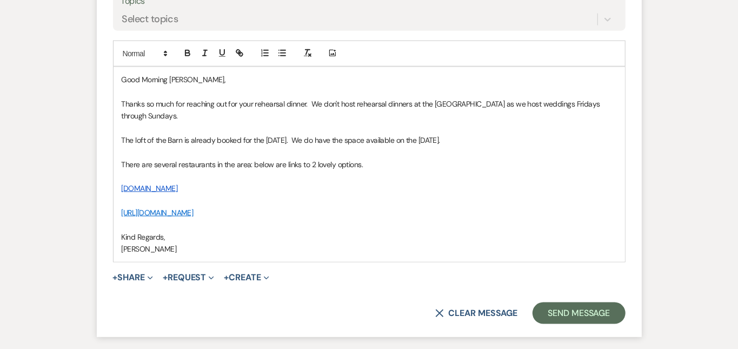
click at [723, 191] on div "Messages Tasks Payments Vendors Rental Overview Timeline Docs & Files Contacts …" at bounding box center [369, 272] width 738 height 1371
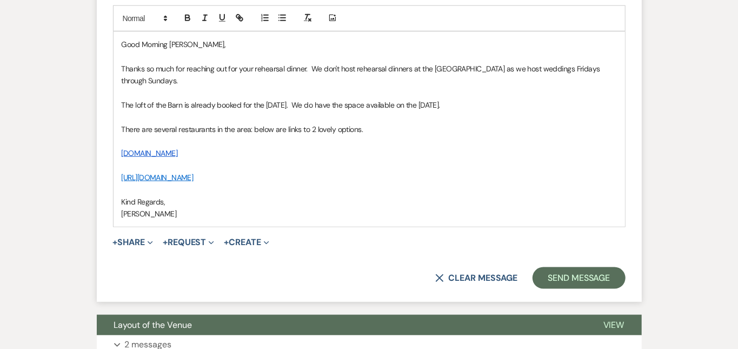
scroll to position [673, 0]
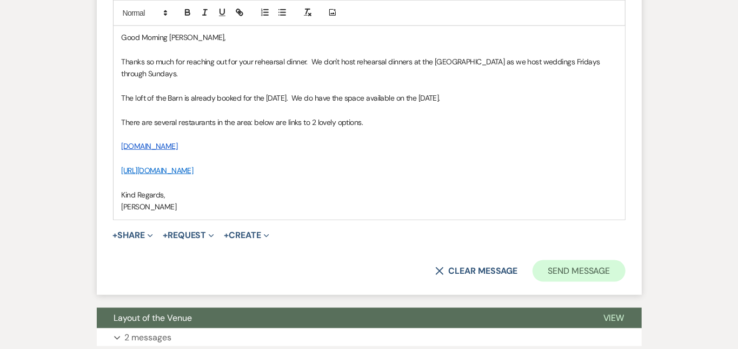
click at [625, 260] on button "Send Message" at bounding box center [578, 271] width 92 height 22
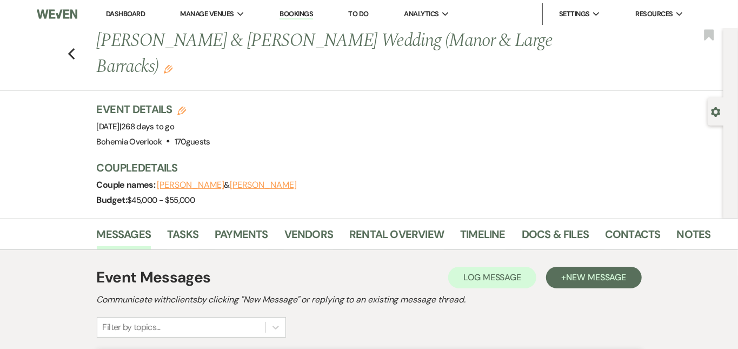
scroll to position [0, 0]
click at [143, 13] on link "Dashboard" at bounding box center [125, 13] width 39 height 9
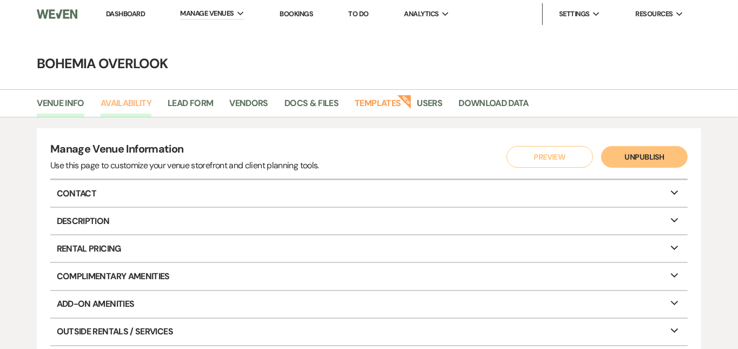
click at [135, 105] on link "Availability" at bounding box center [126, 106] width 51 height 21
select select "3"
select select "2026"
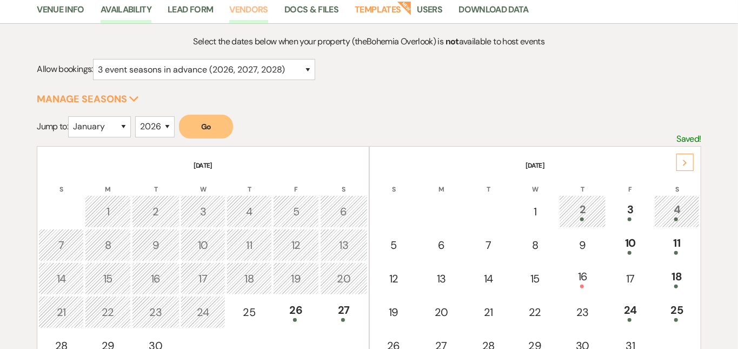
scroll to position [103, 0]
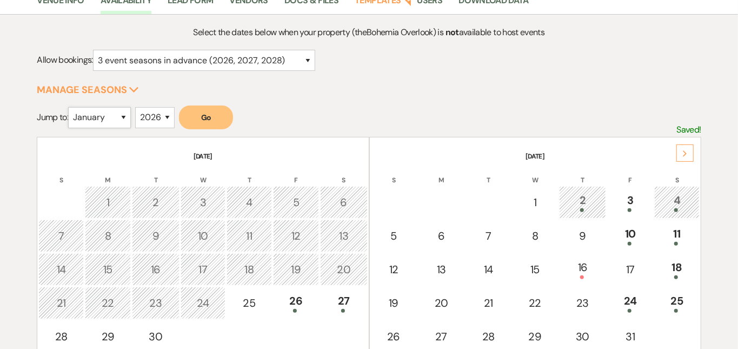
select select "6"
click at [205, 124] on button "Go" at bounding box center [206, 117] width 54 height 24
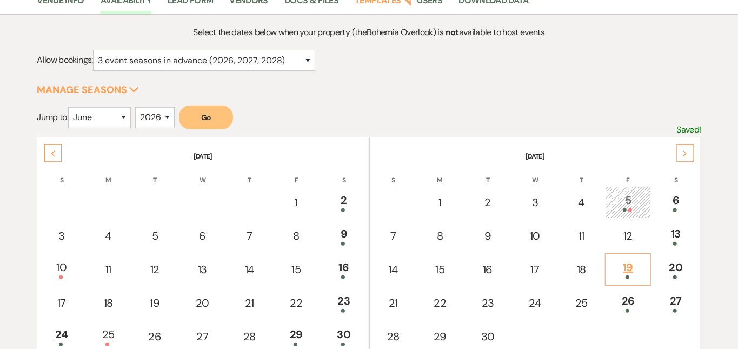
click at [634, 264] on div "19" at bounding box center [628, 269] width 34 height 20
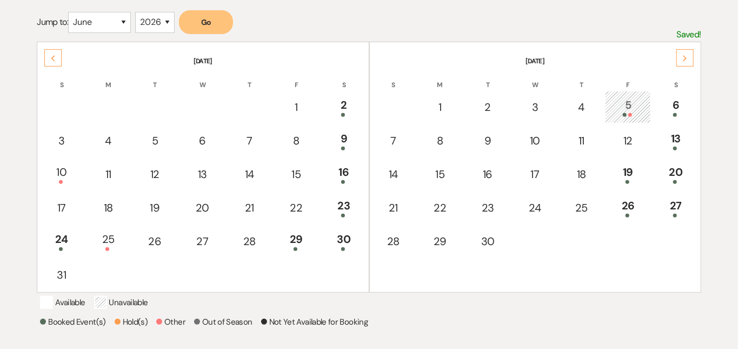
scroll to position [197, 0]
click at [629, 169] on div "19" at bounding box center [628, 175] width 34 height 20
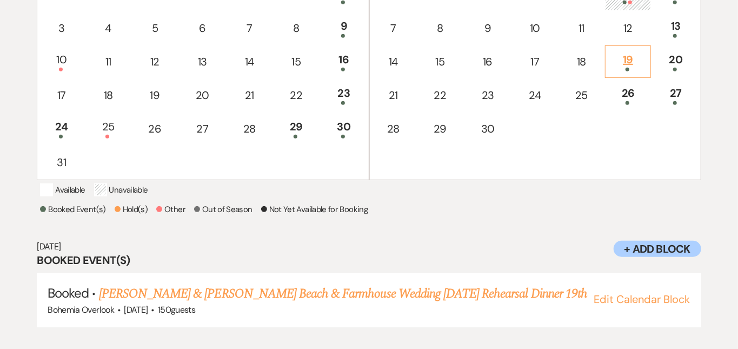
scroll to position [323, 0]
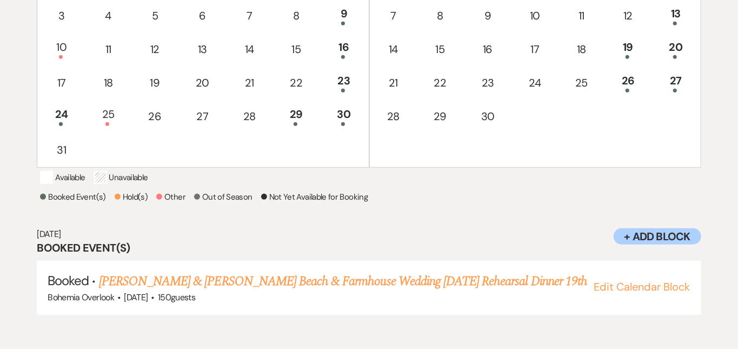
click at [551, 230] on div "Jun 19, 2026 Booked Event(s) Booked · Liam Kenney & Carolyn Doheny's Beach & Fa…" at bounding box center [369, 271] width 664 height 108
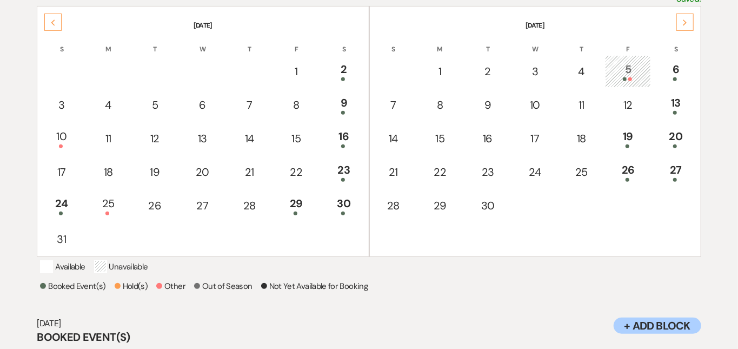
scroll to position [232, 0]
click at [682, 130] on div "20" at bounding box center [675, 139] width 35 height 20
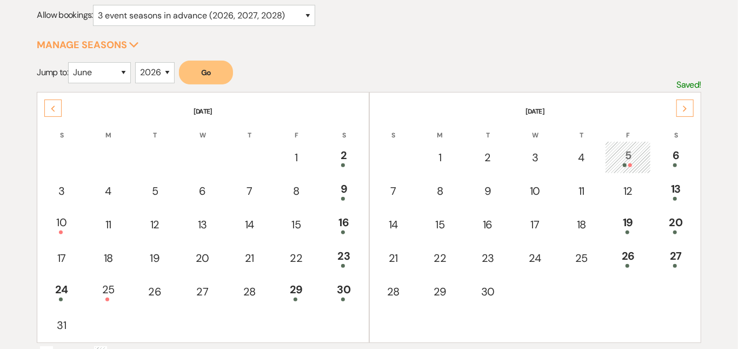
scroll to position [143, 0]
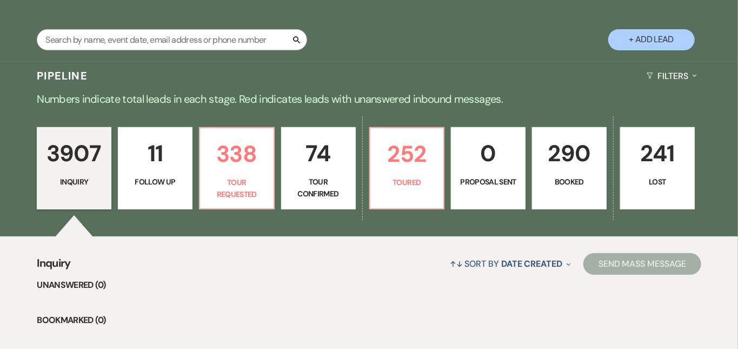
scroll to position [199, 0]
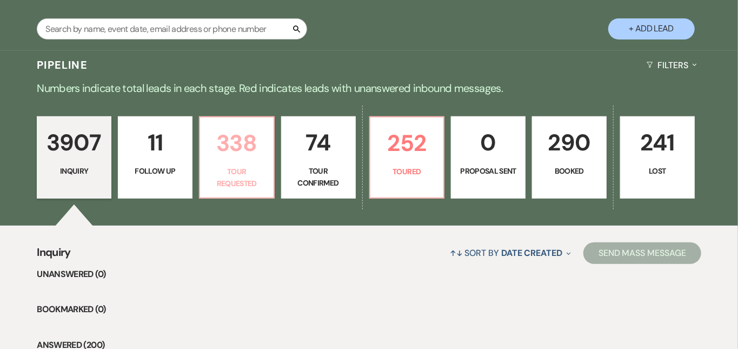
click at [245, 156] on p "338" at bounding box center [236, 143] width 61 height 36
